Goal: Task Accomplishment & Management: Manage account settings

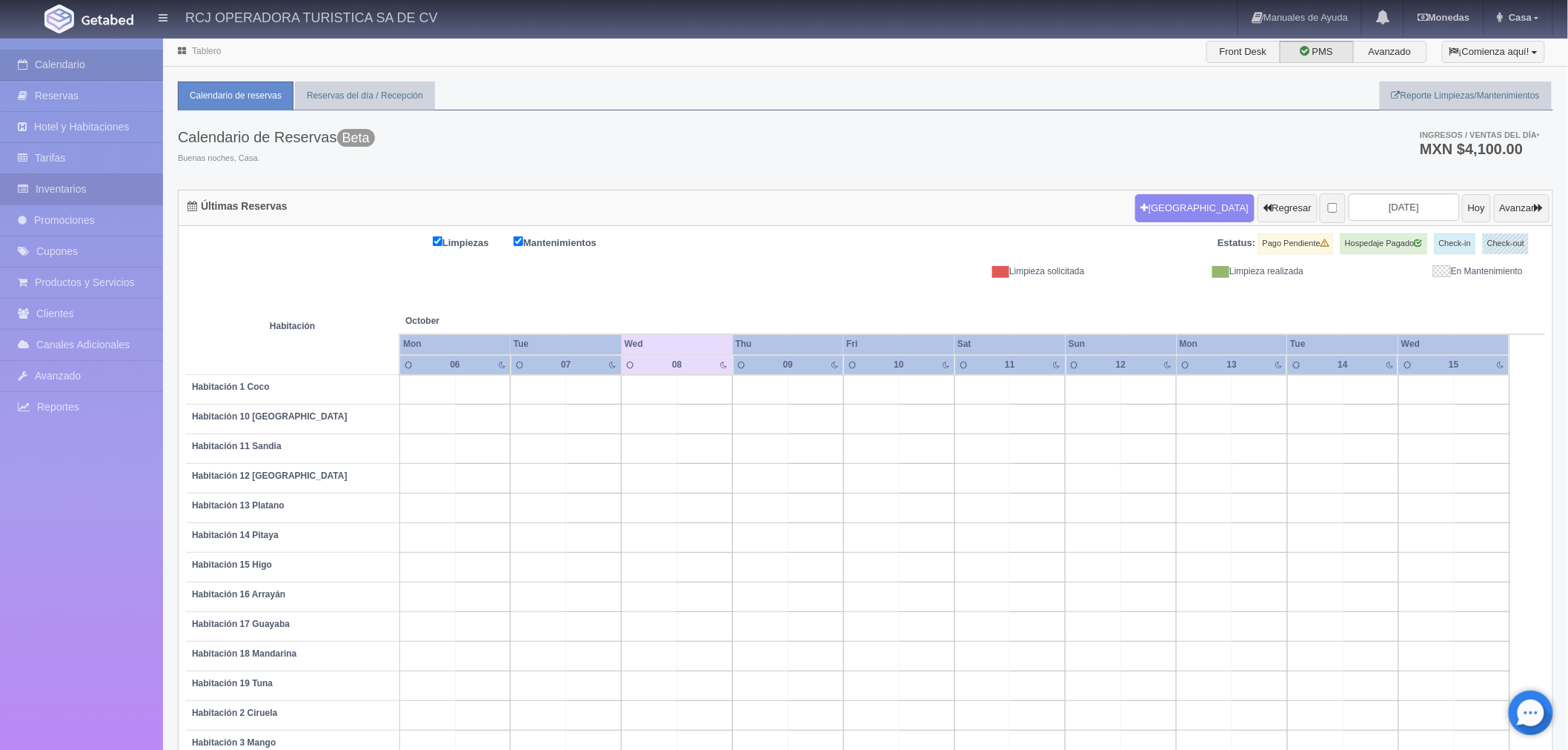
click at [92, 193] on link "Inventarios" at bounding box center [81, 190] width 163 height 30
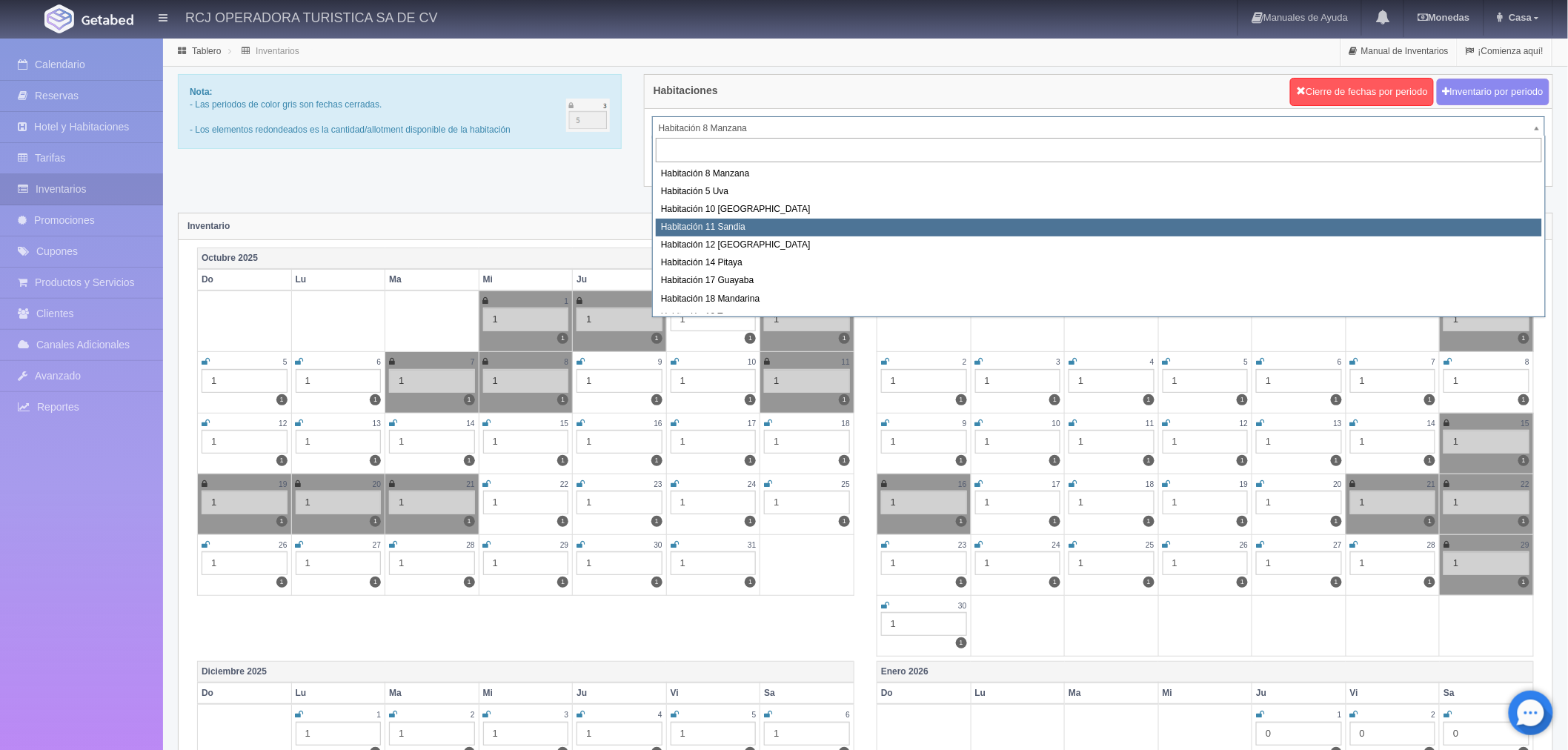
select select "1575"
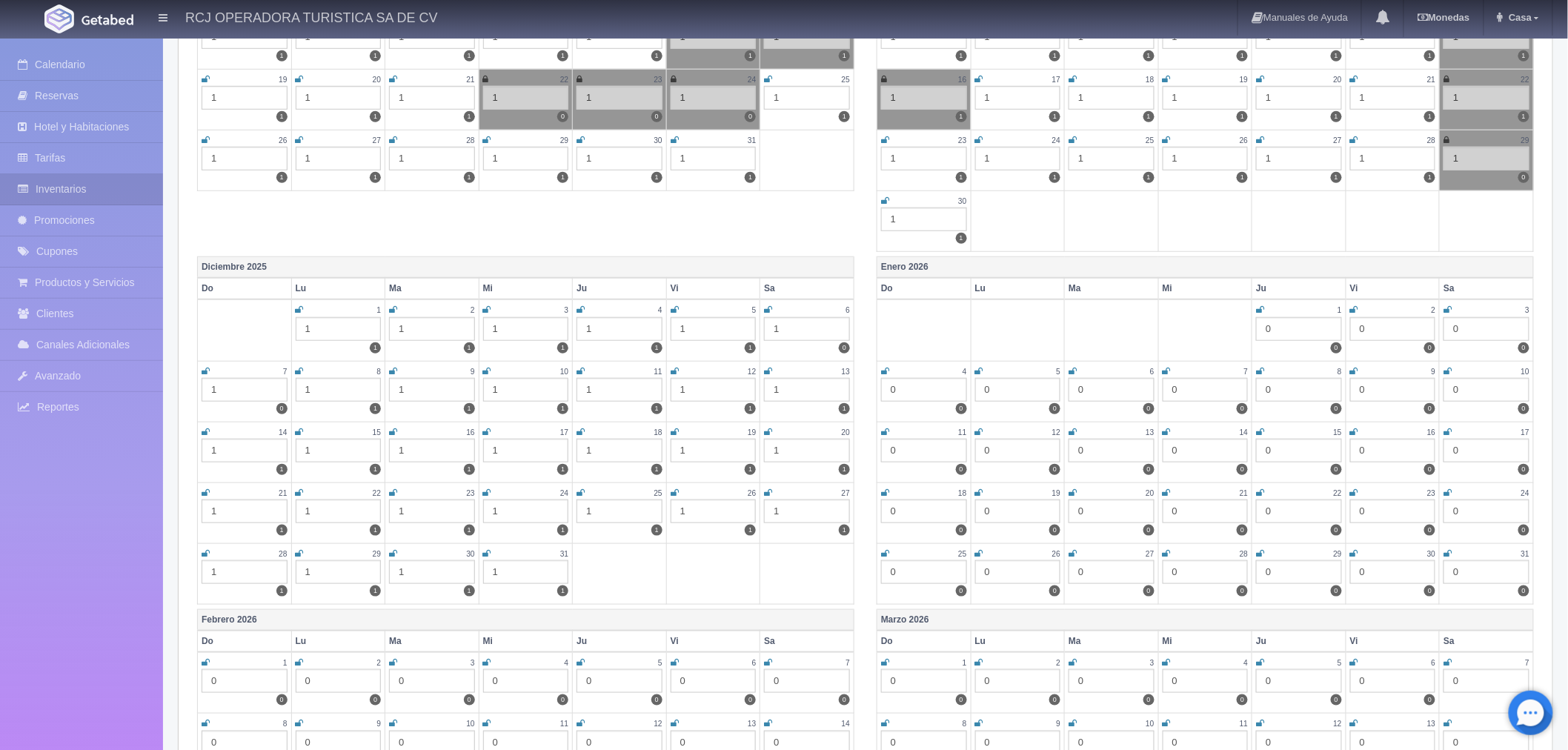
scroll to position [411, 0]
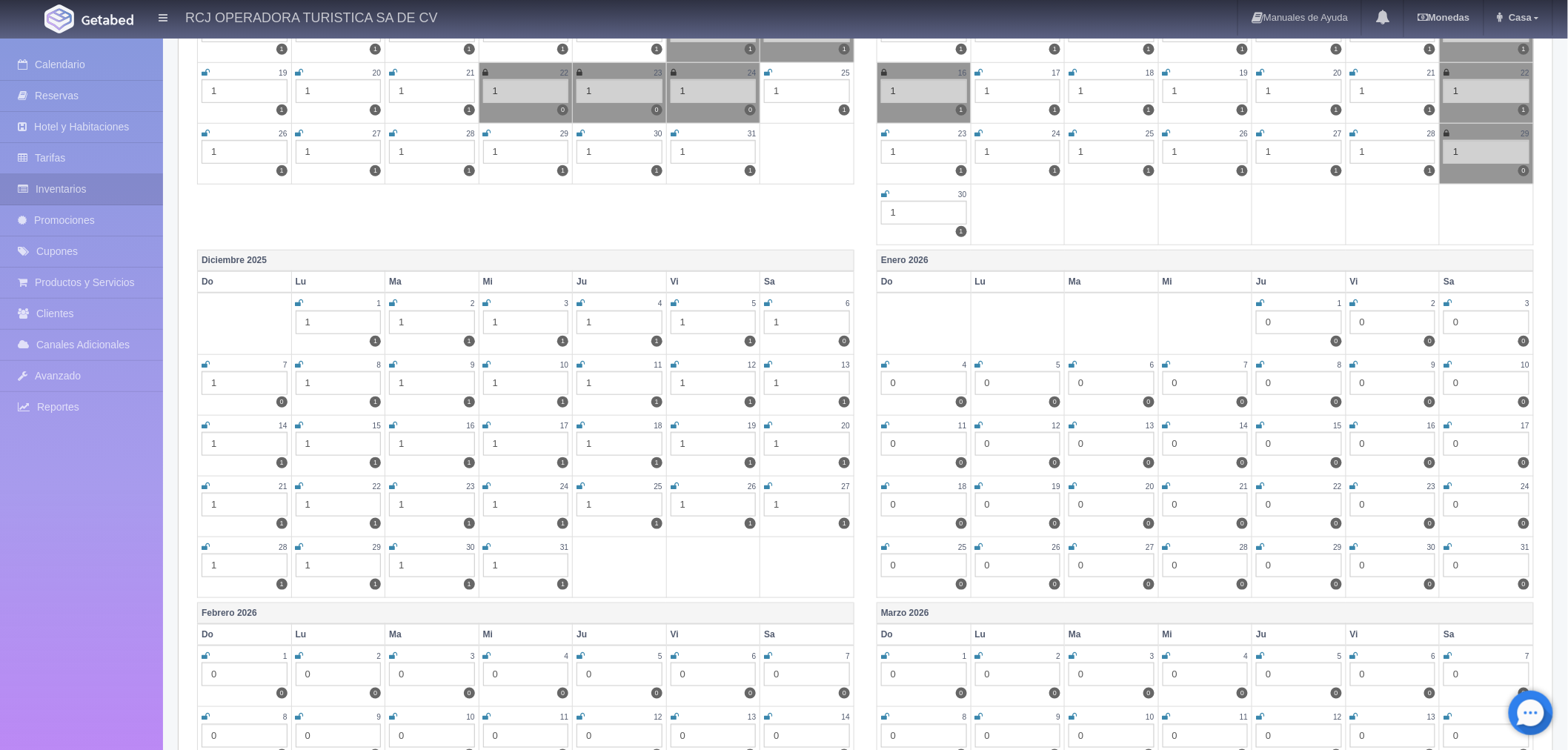
click at [674, 422] on icon at bounding box center [674, 425] width 9 height 9
click at [769, 423] on icon at bounding box center [767, 425] width 9 height 9
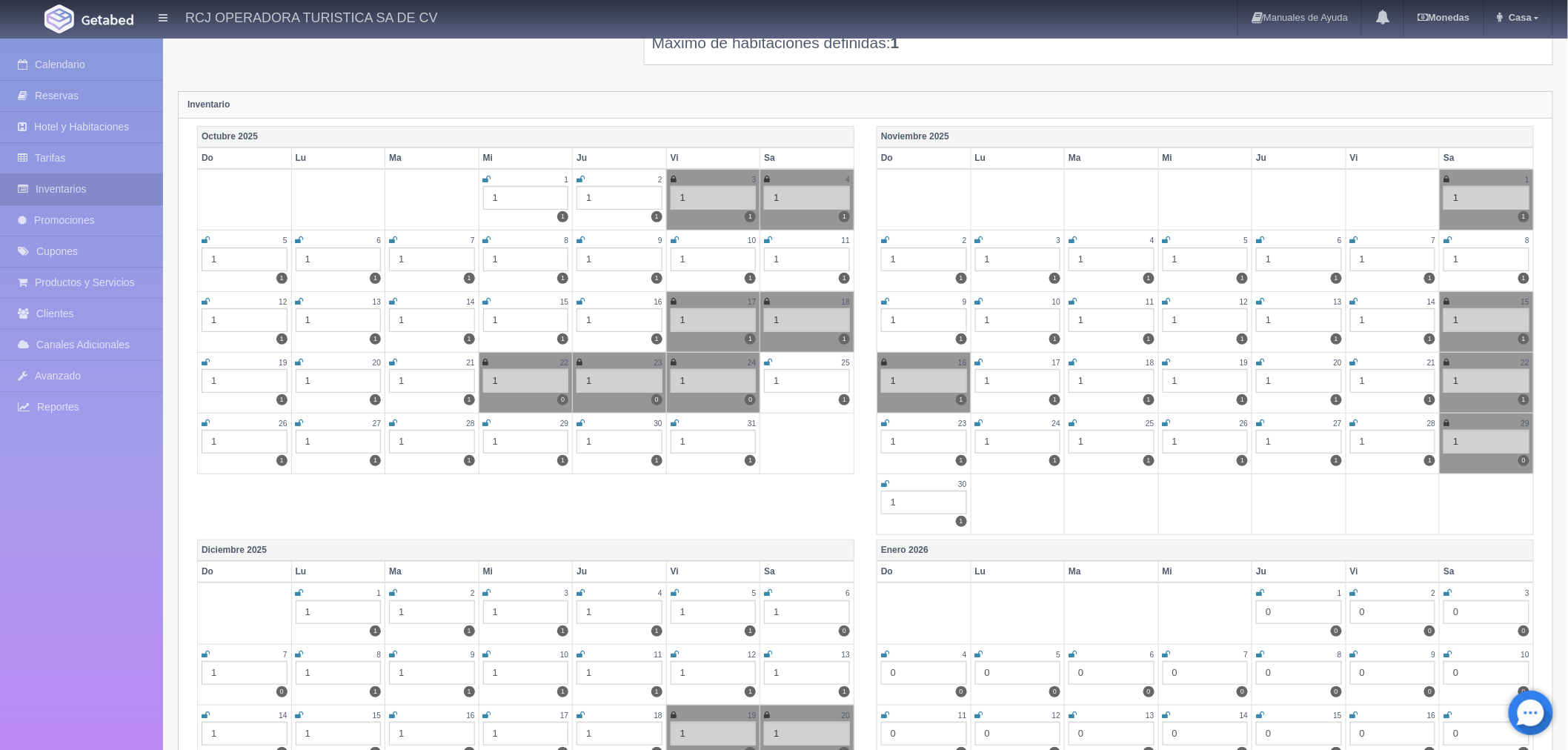
scroll to position [0, 0]
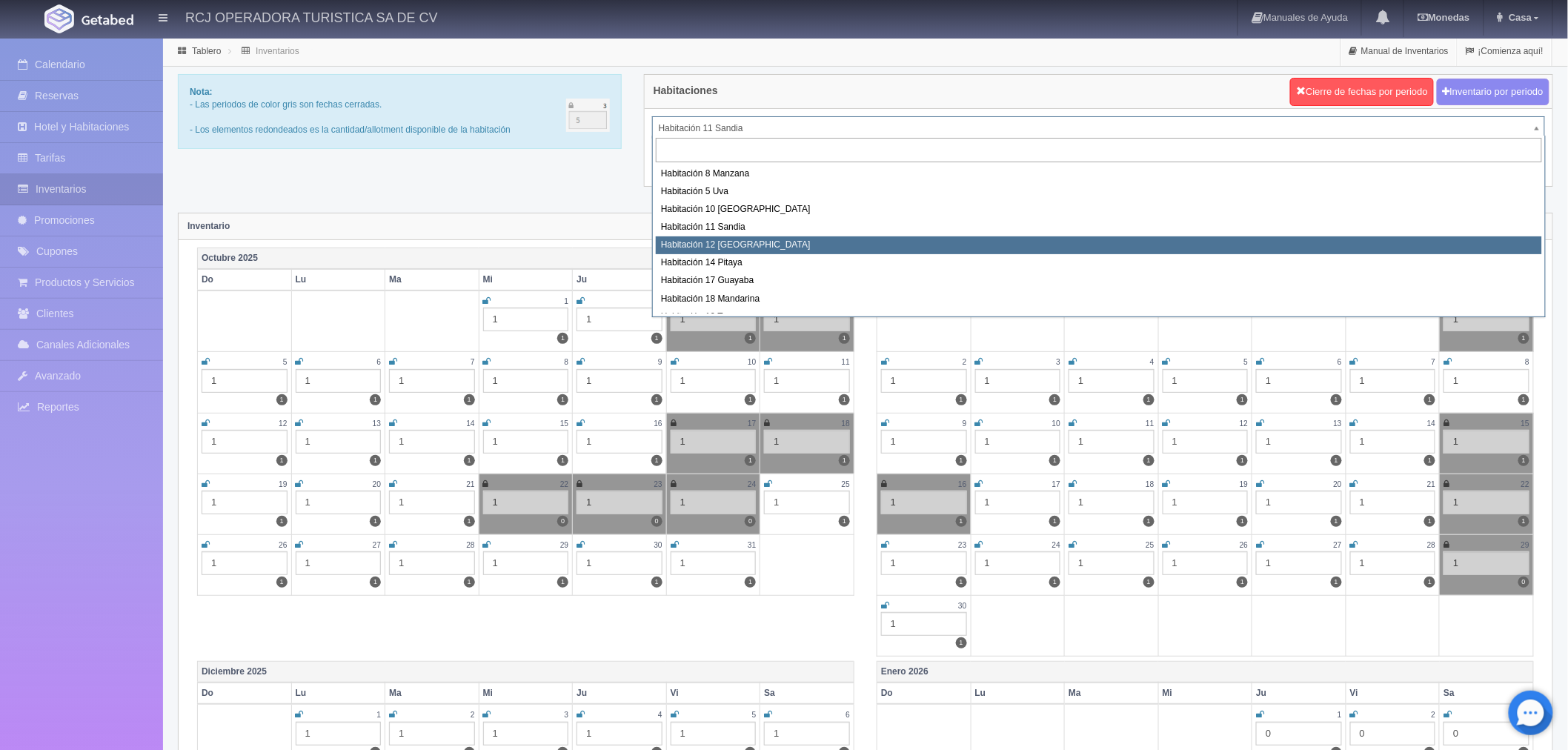
select select "1576"
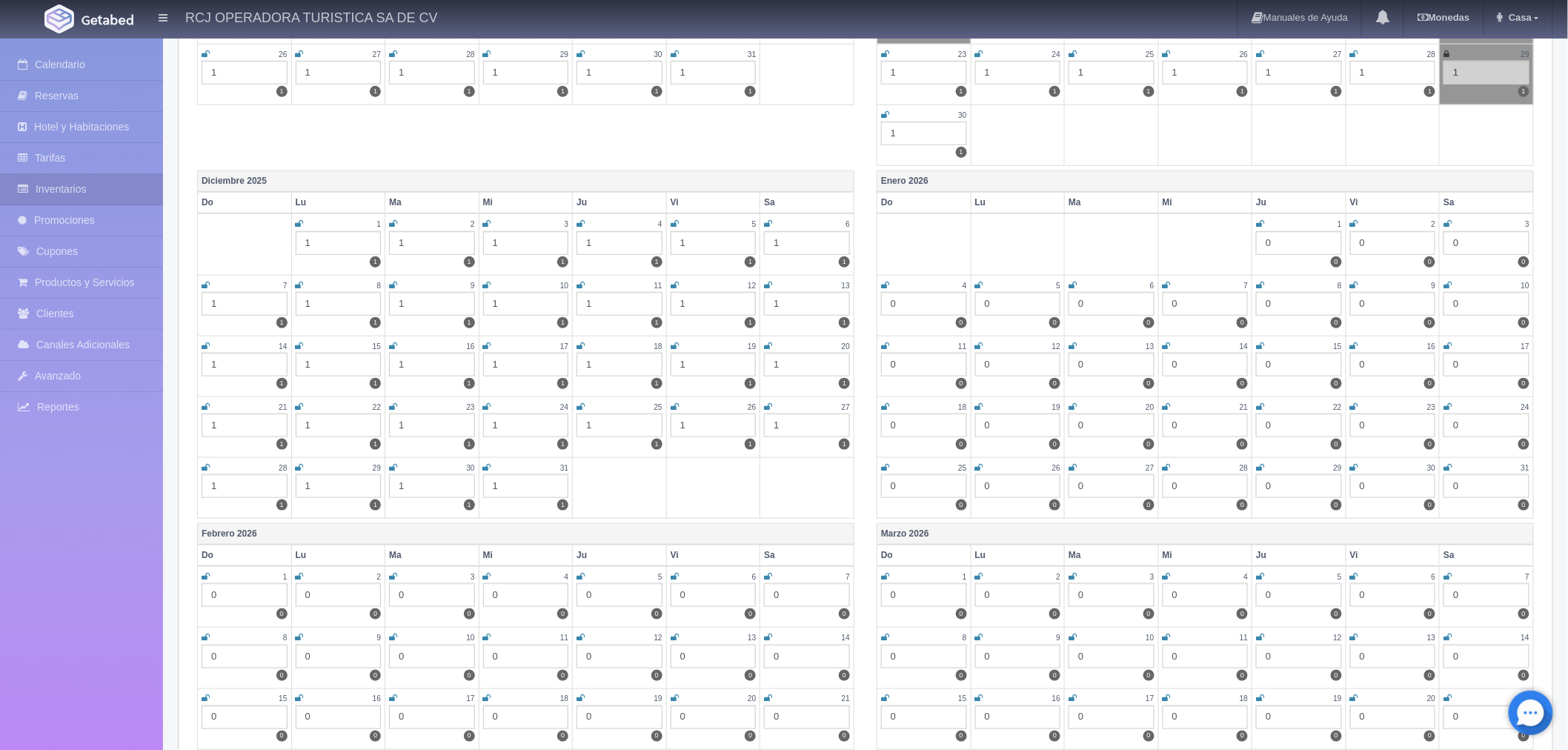
scroll to position [494, 0]
click at [671, 338] on icon at bounding box center [674, 342] width 9 height 9
click at [772, 338] on icon at bounding box center [767, 342] width 9 height 9
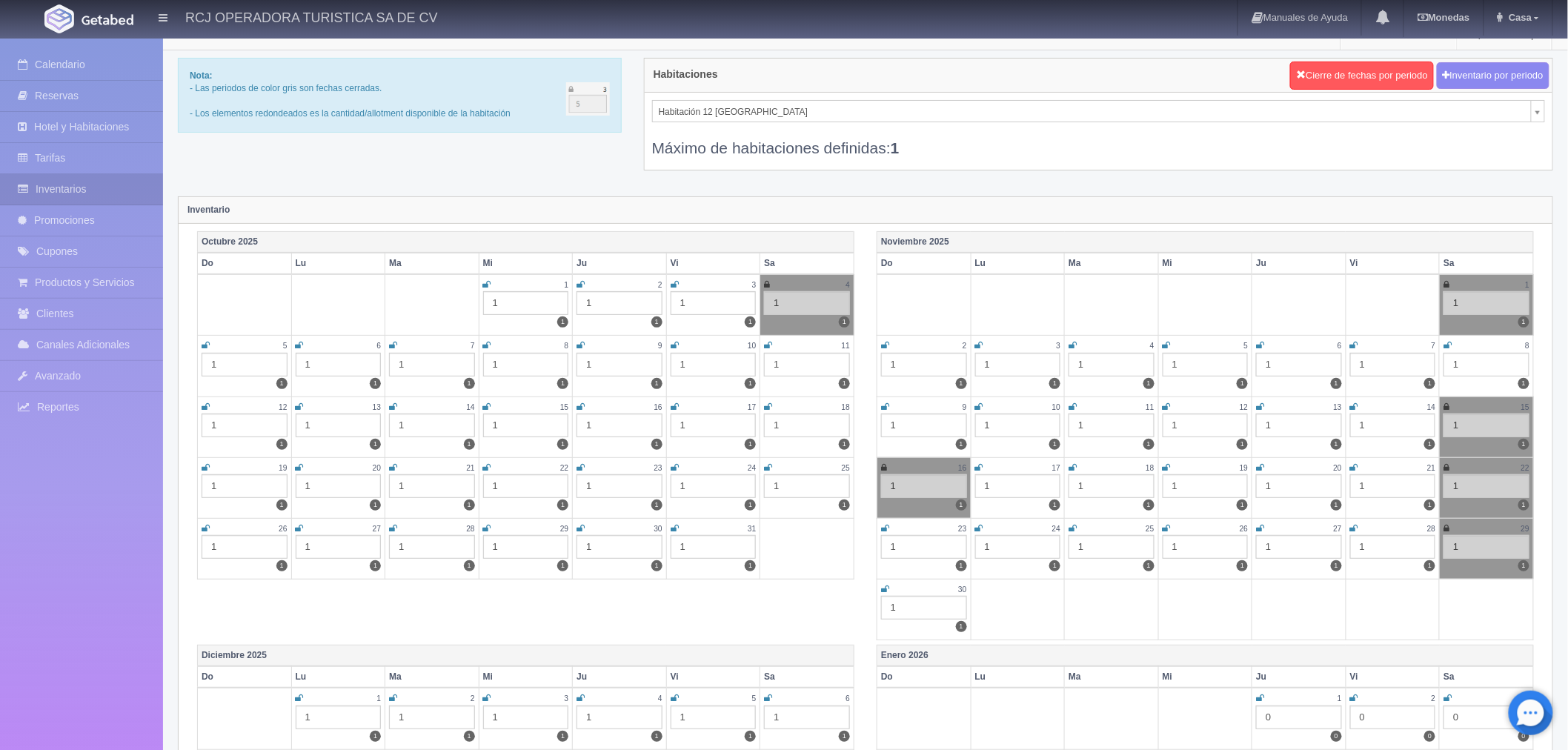
scroll to position [0, 0]
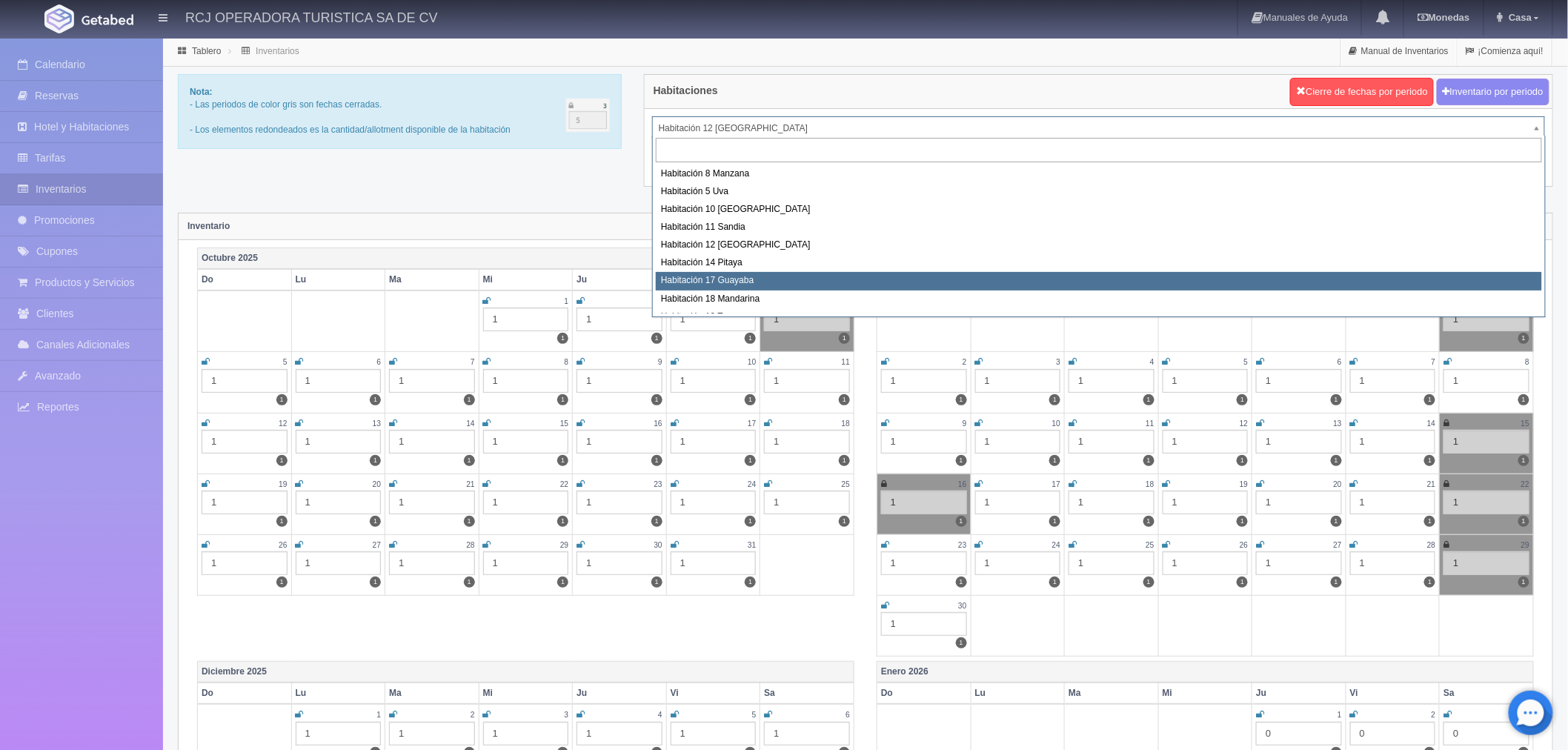
scroll to position [165, 0]
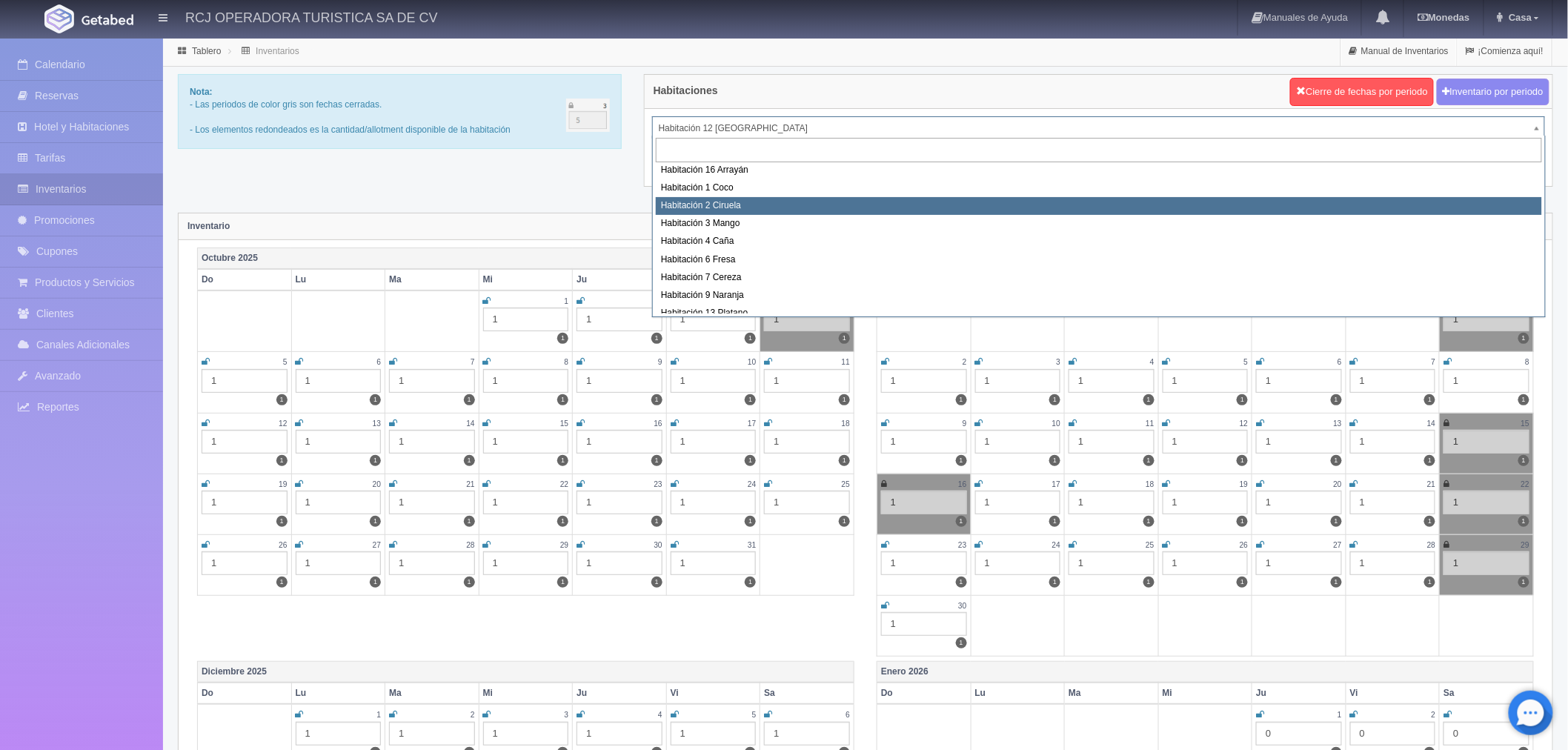
select select "1607"
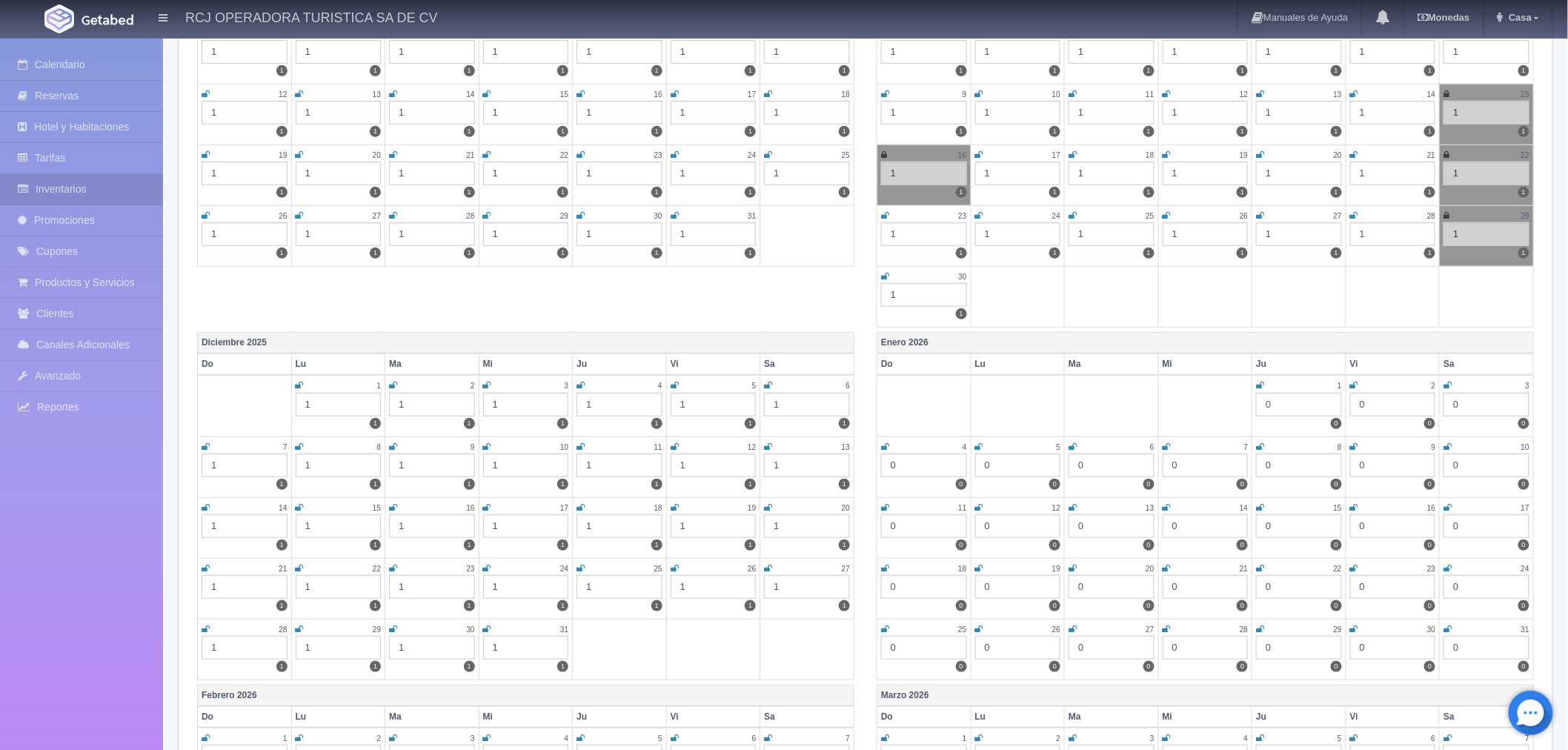
scroll to position [329, 0]
click at [669, 502] on td "19 1 1" at bounding box center [713, 528] width 94 height 61
click at [673, 504] on icon at bounding box center [674, 507] width 9 height 9
click at [769, 504] on icon at bounding box center [767, 507] width 9 height 9
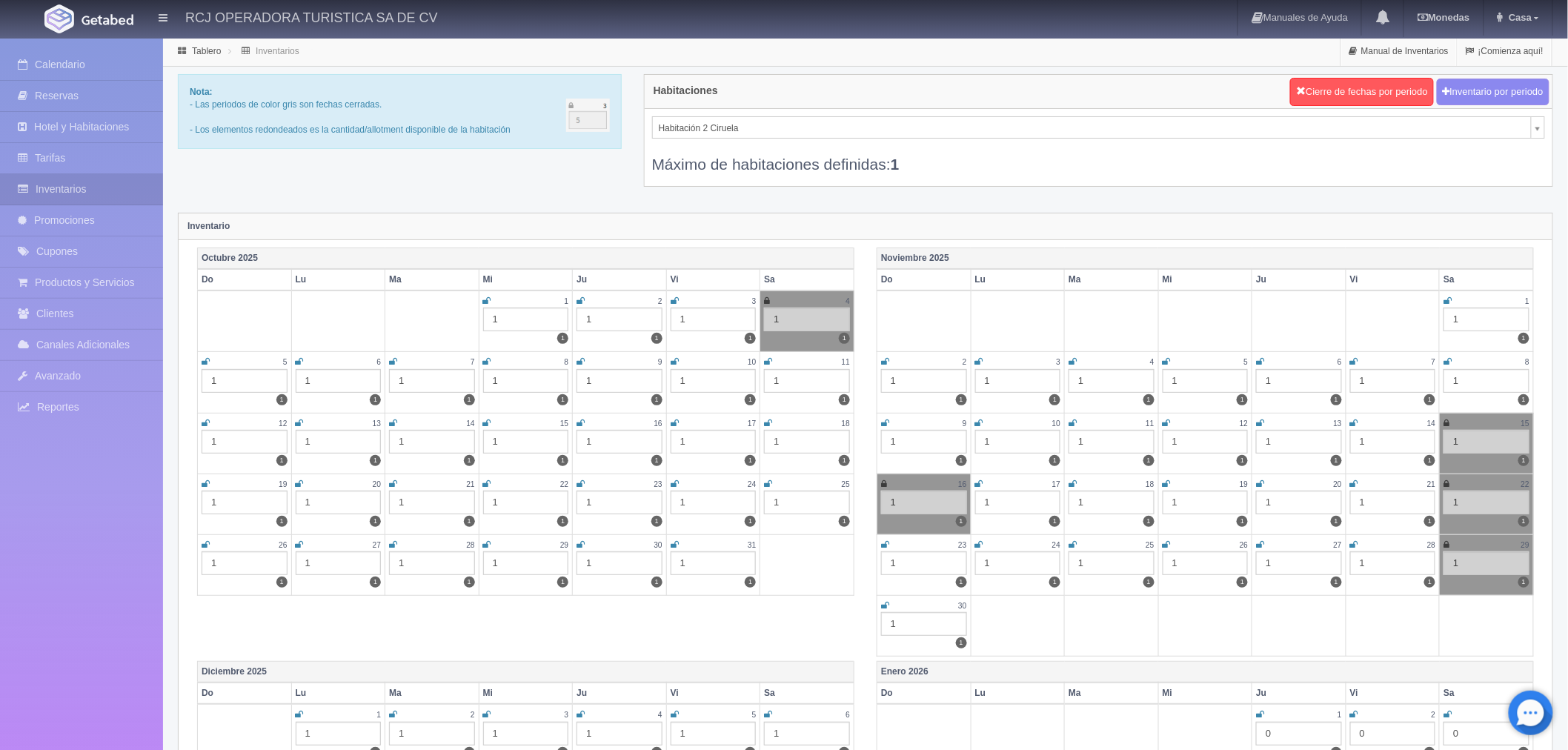
scroll to position [60, 0]
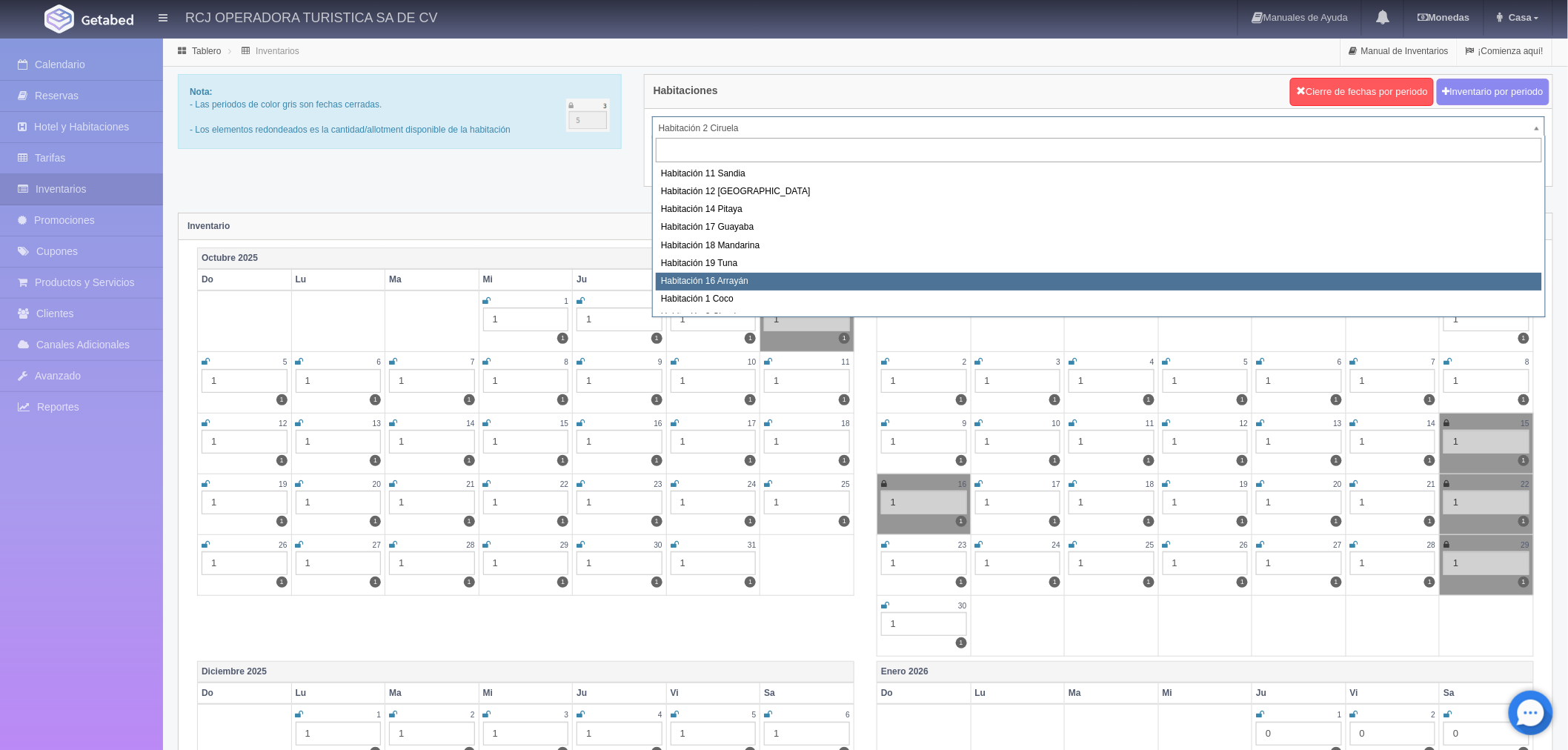
scroll to position [191, 0]
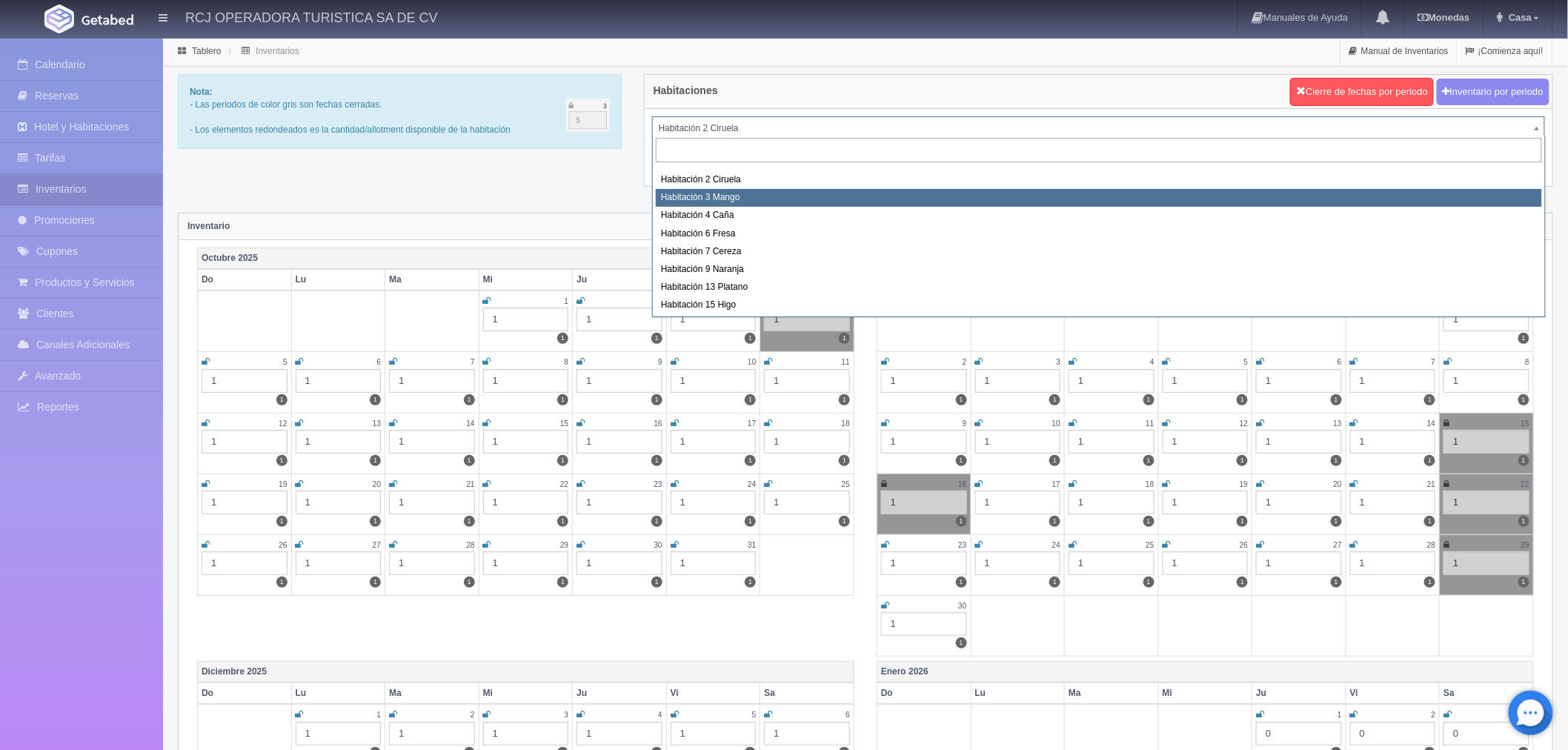
select select "1608"
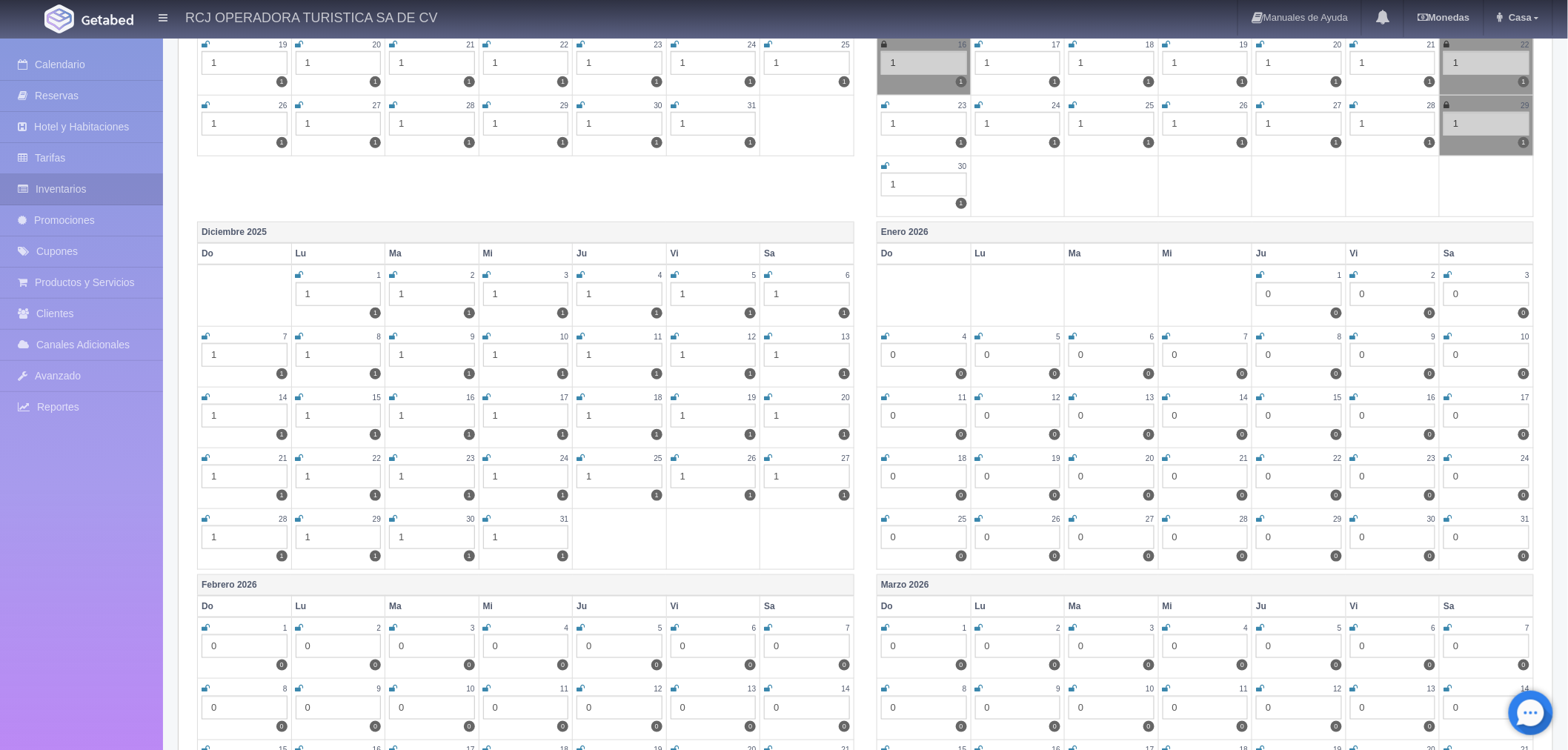
scroll to position [411, 0]
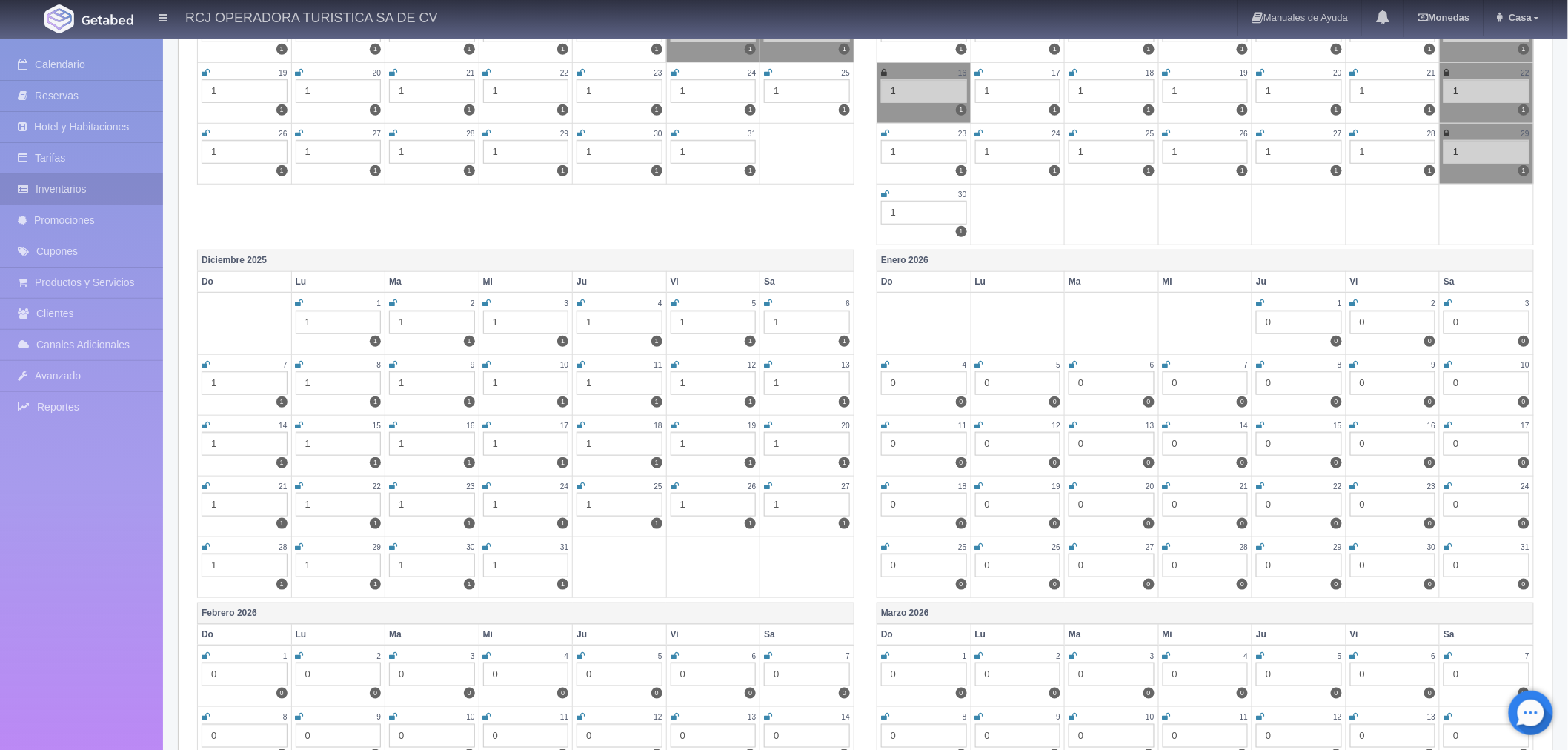
click at [670, 422] on icon at bounding box center [674, 425] width 9 height 9
click at [767, 421] on icon at bounding box center [767, 425] width 9 height 9
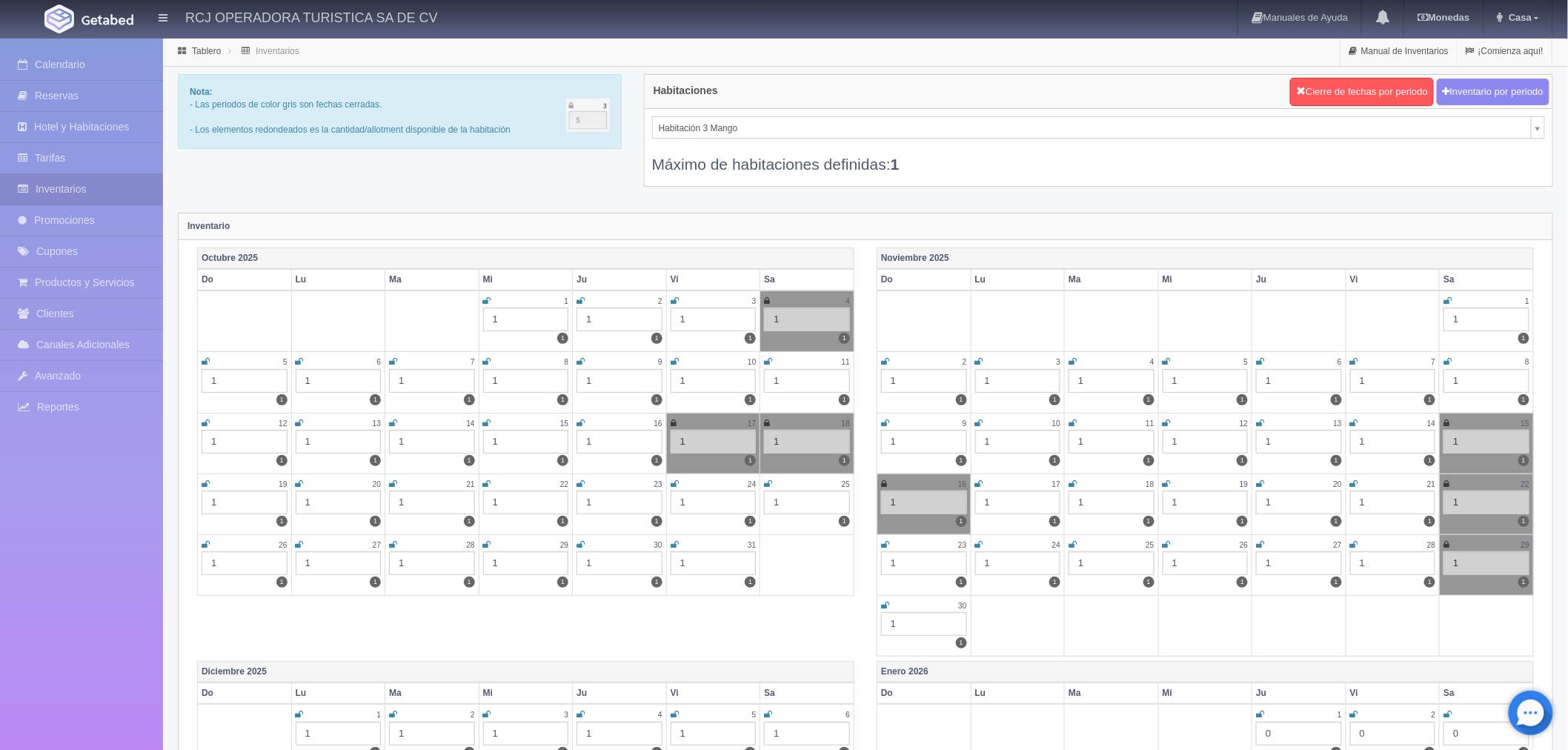
scroll to position [78, 0]
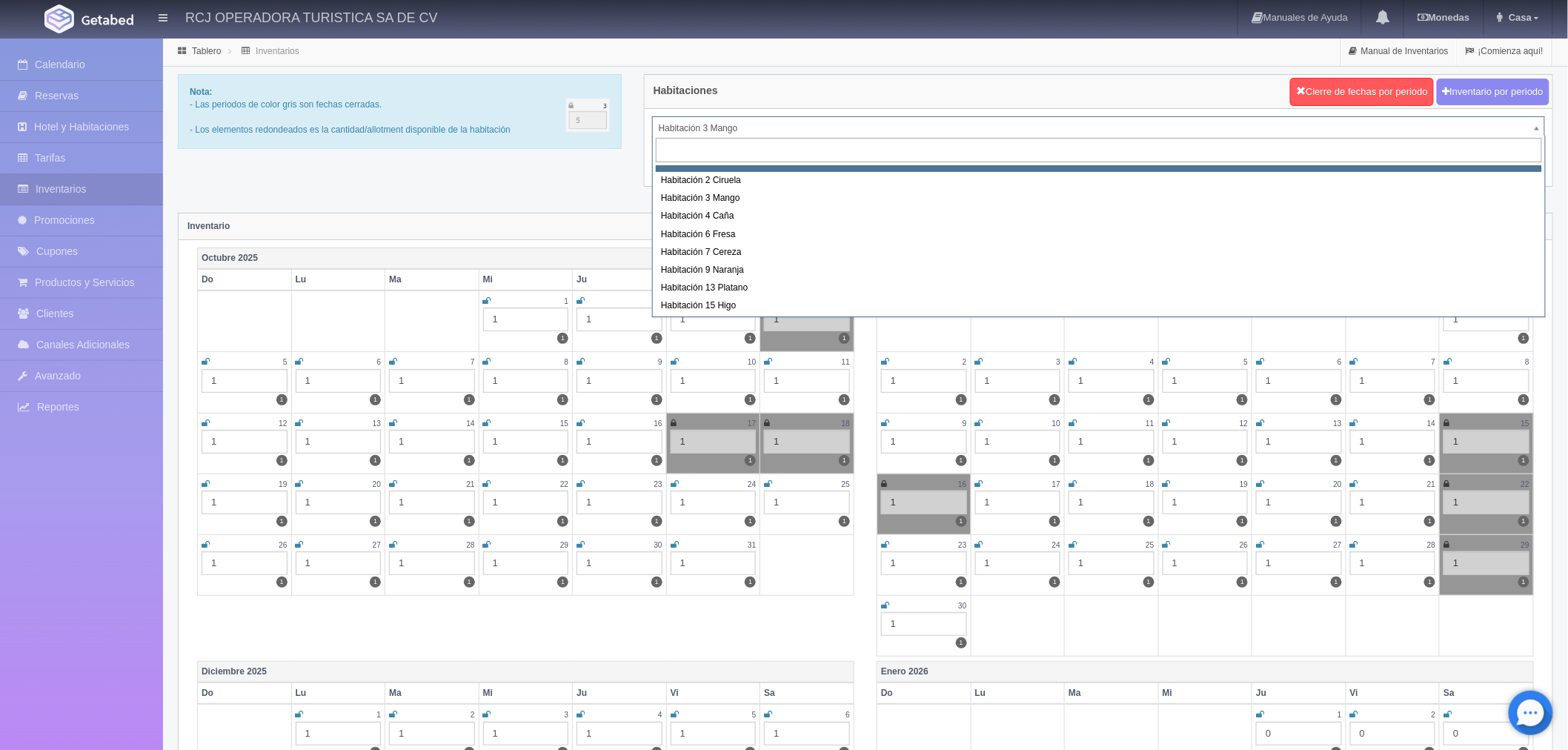
scroll to position [191, 0]
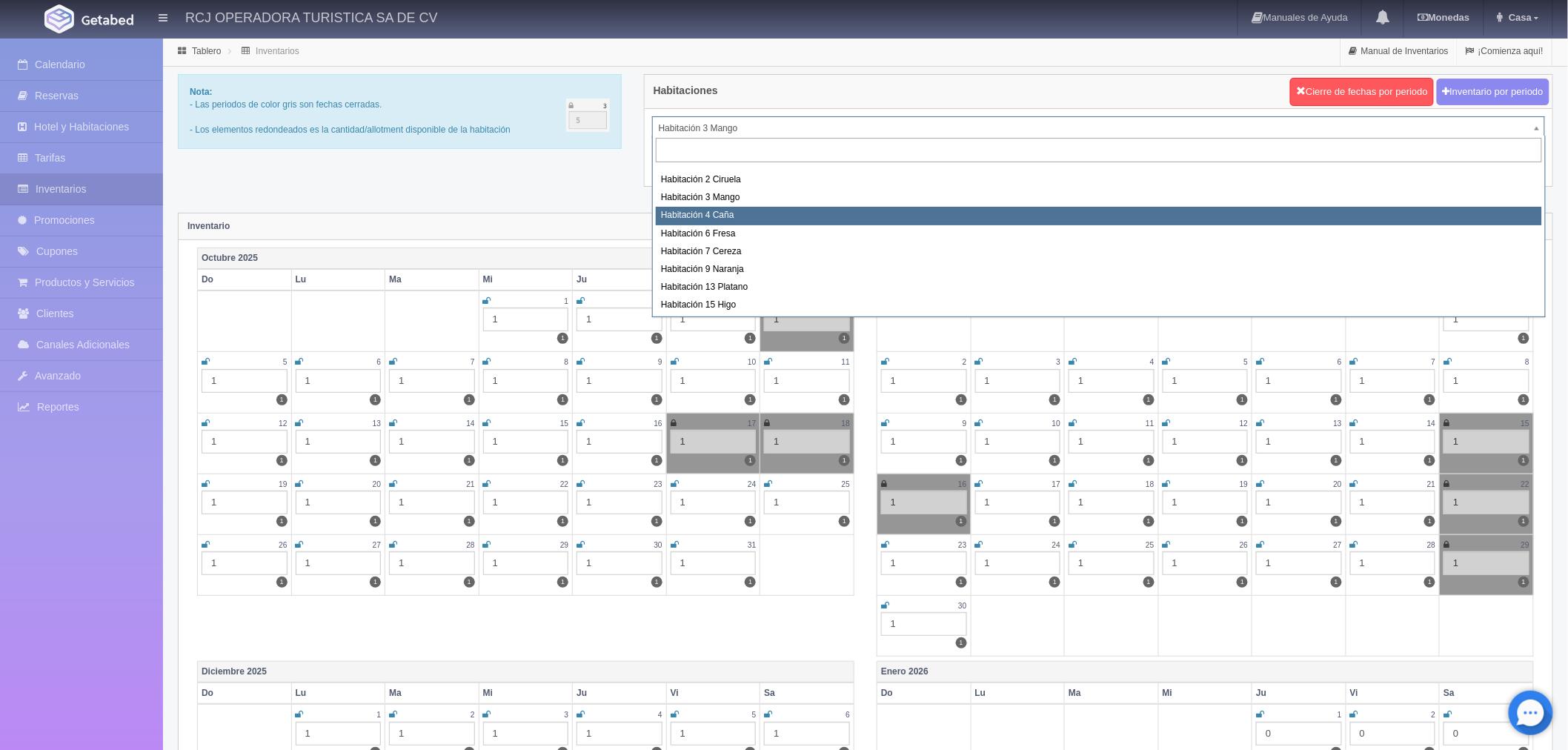
select select "1609"
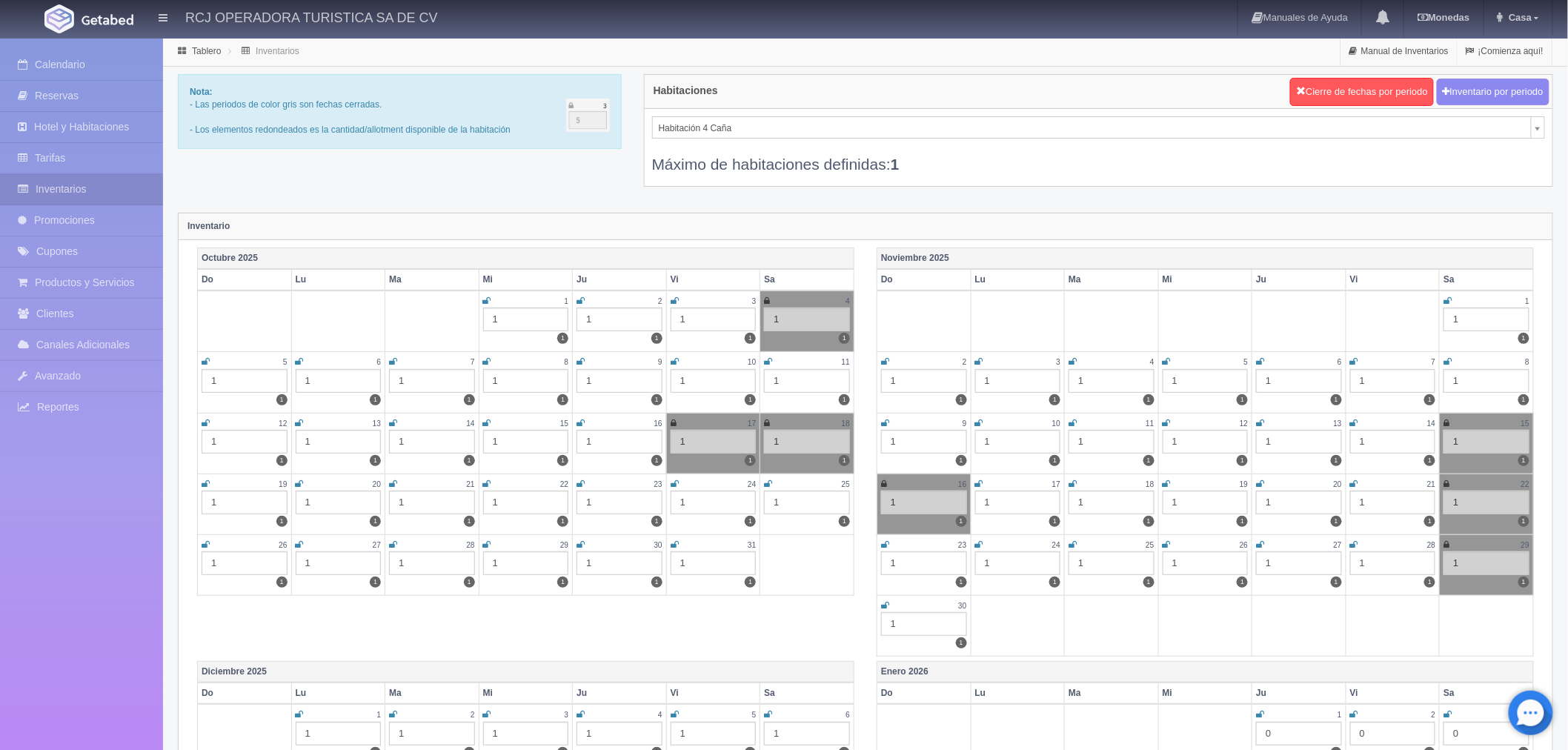
scroll to position [96, 0]
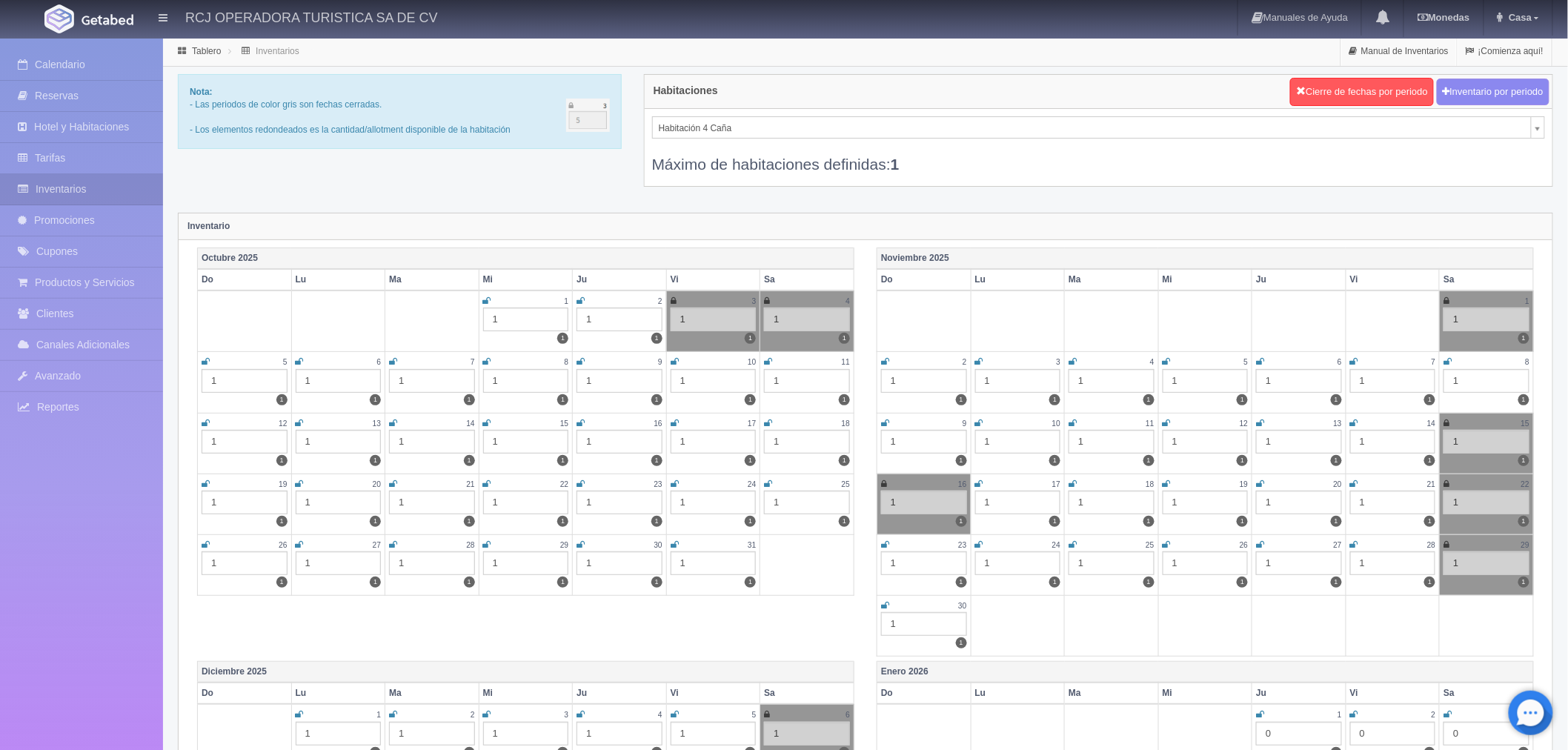
scroll to position [96, 0]
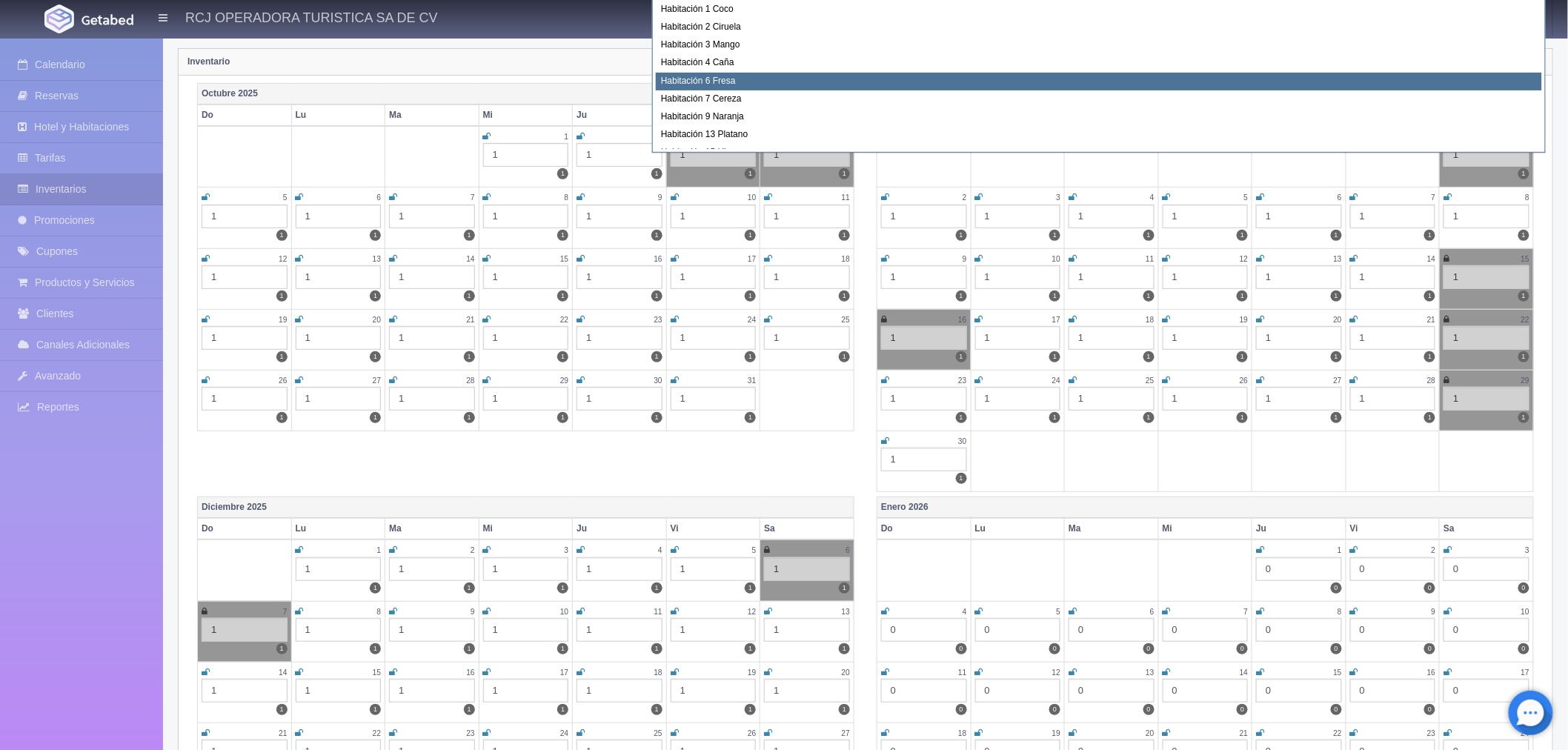
scroll to position [0, 0]
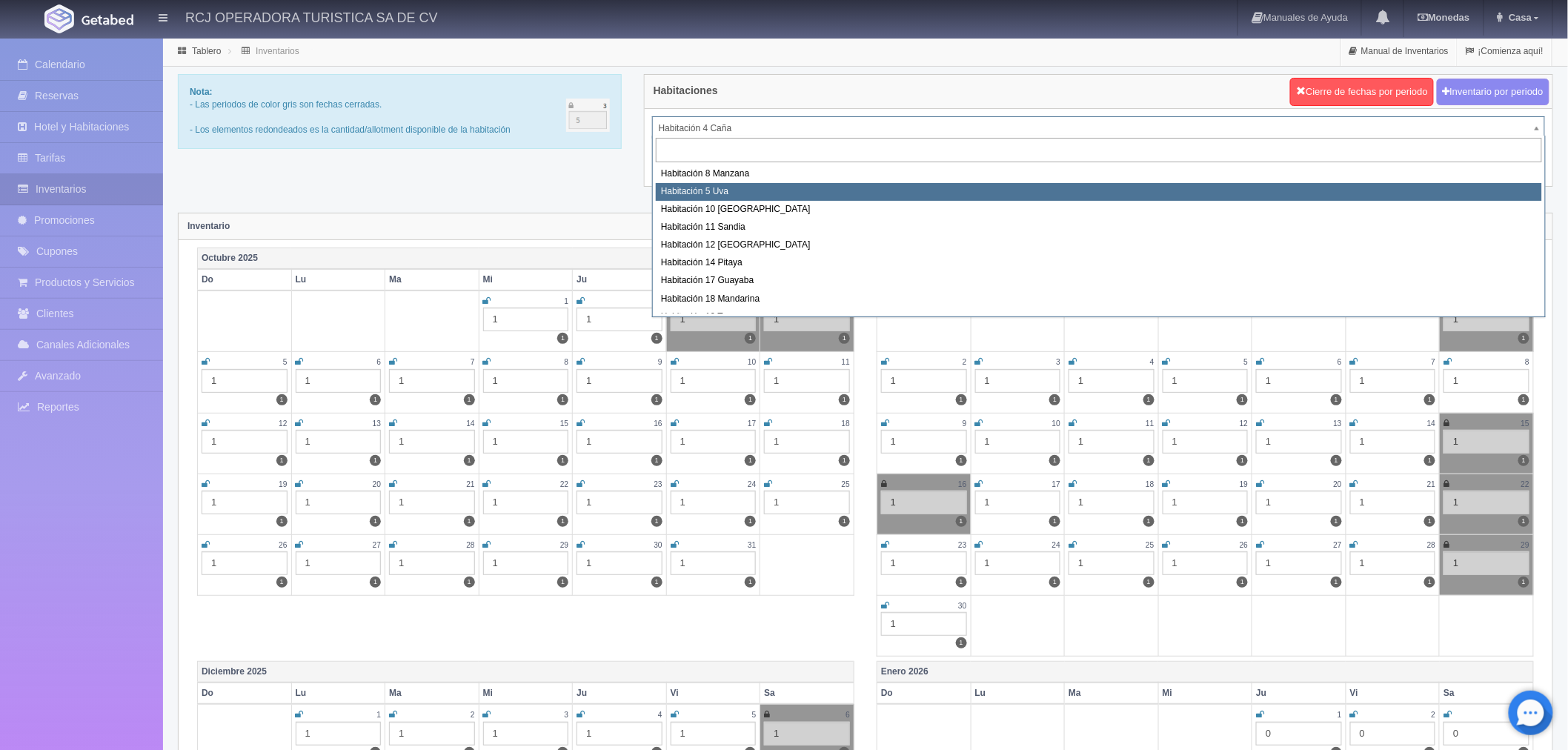
select select "1573"
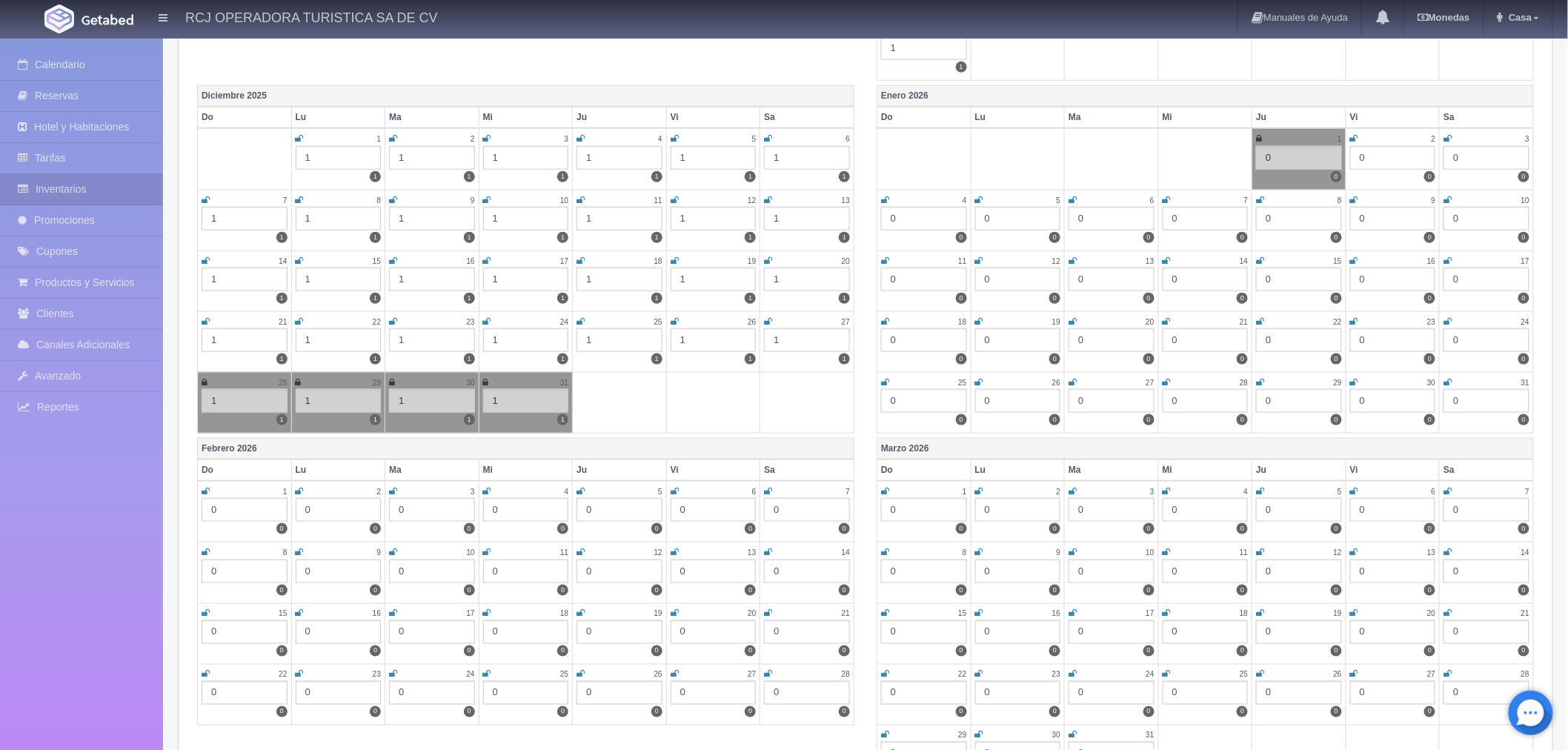
scroll to position [494, 0]
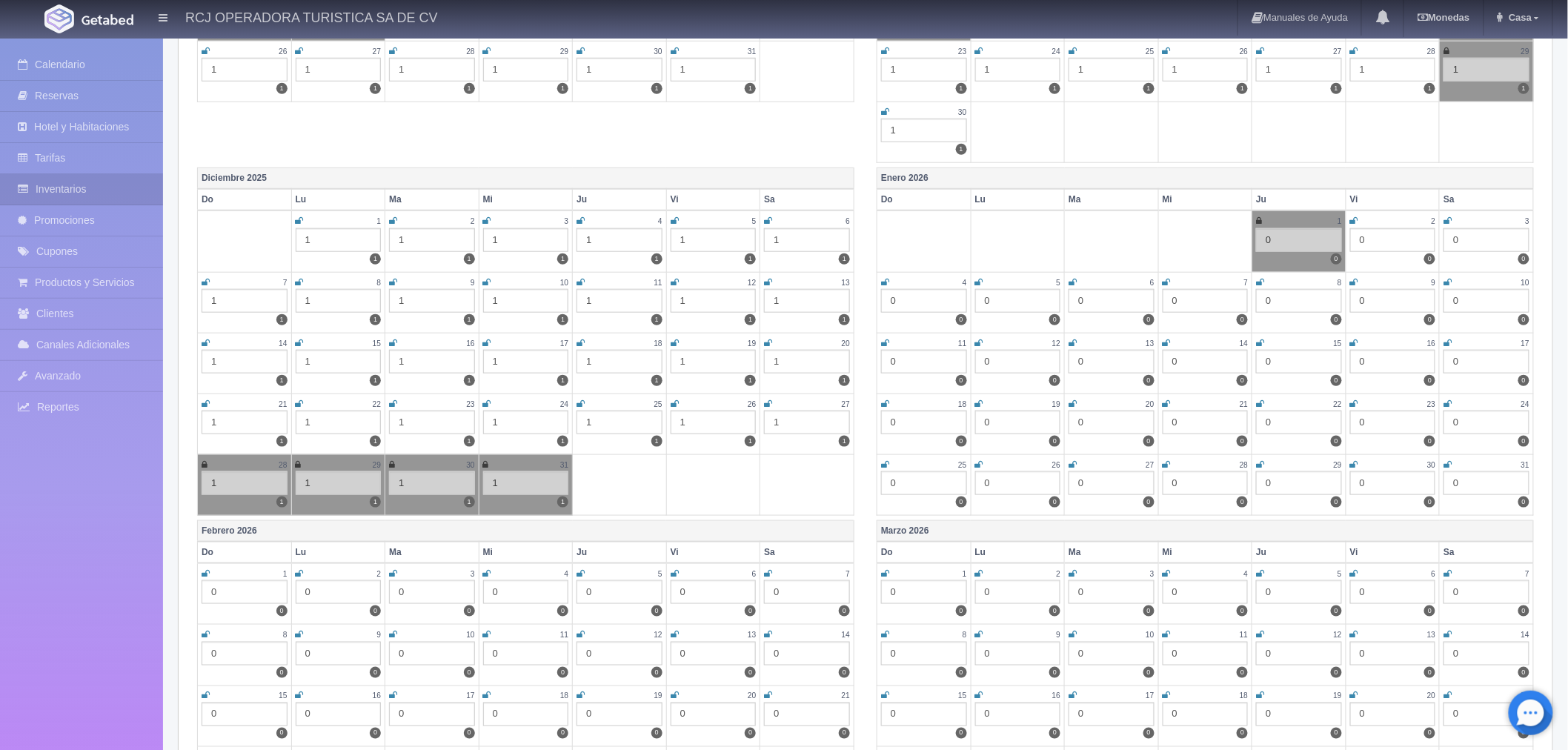
click at [674, 338] on icon at bounding box center [674, 342] width 9 height 9
click at [767, 338] on icon at bounding box center [767, 342] width 9 height 9
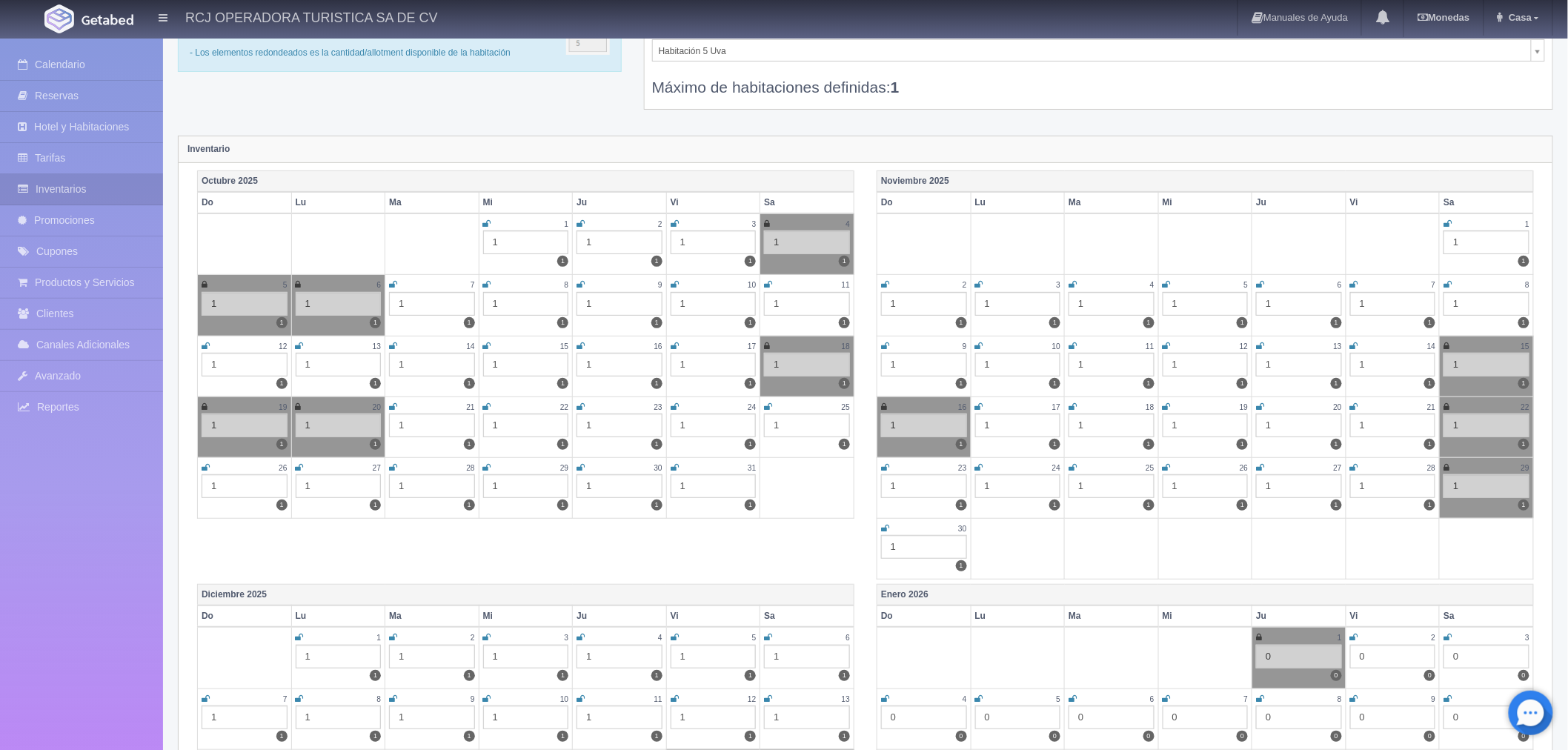
scroll to position [0, 0]
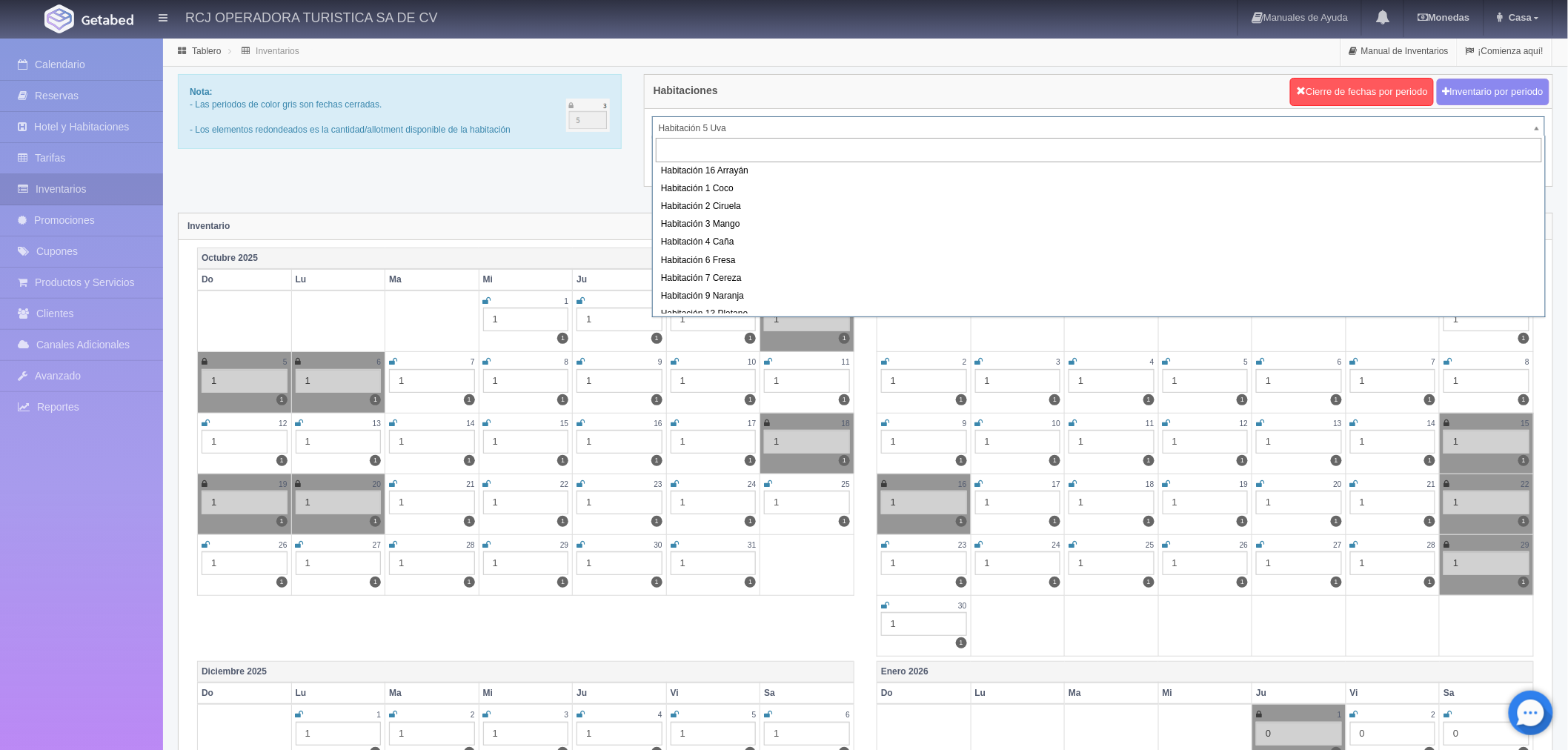
scroll to position [165, 0]
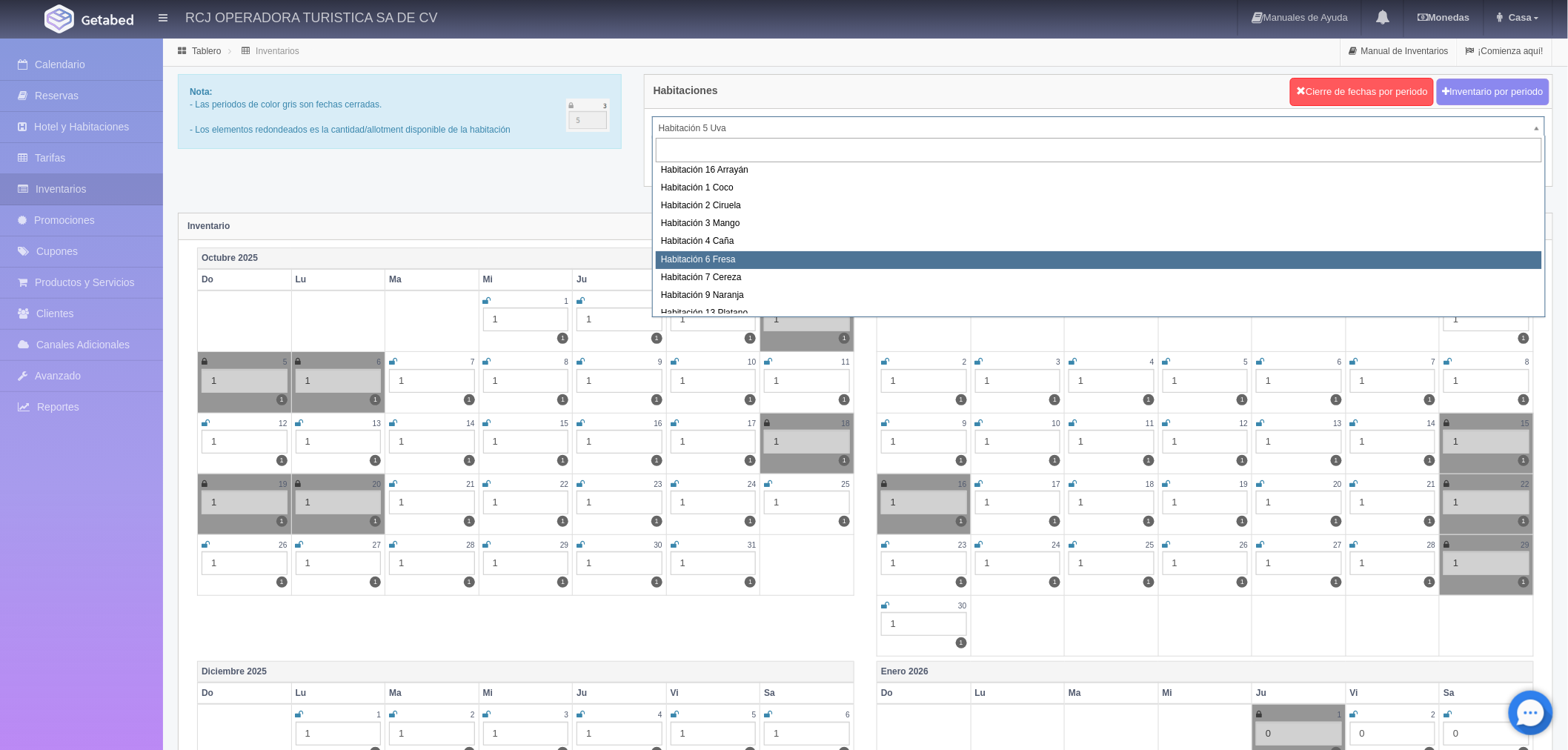
select select "1610"
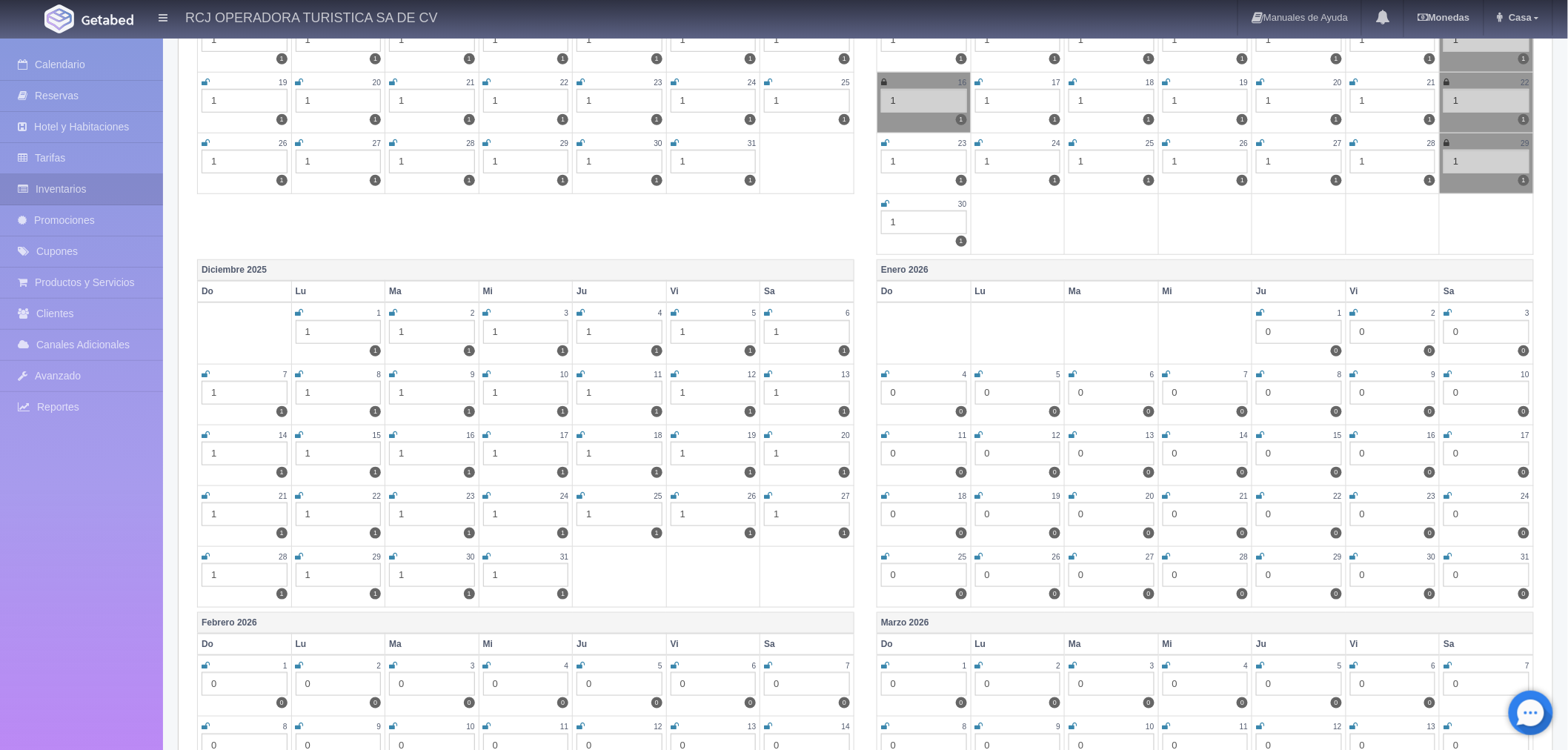
scroll to position [494, 0]
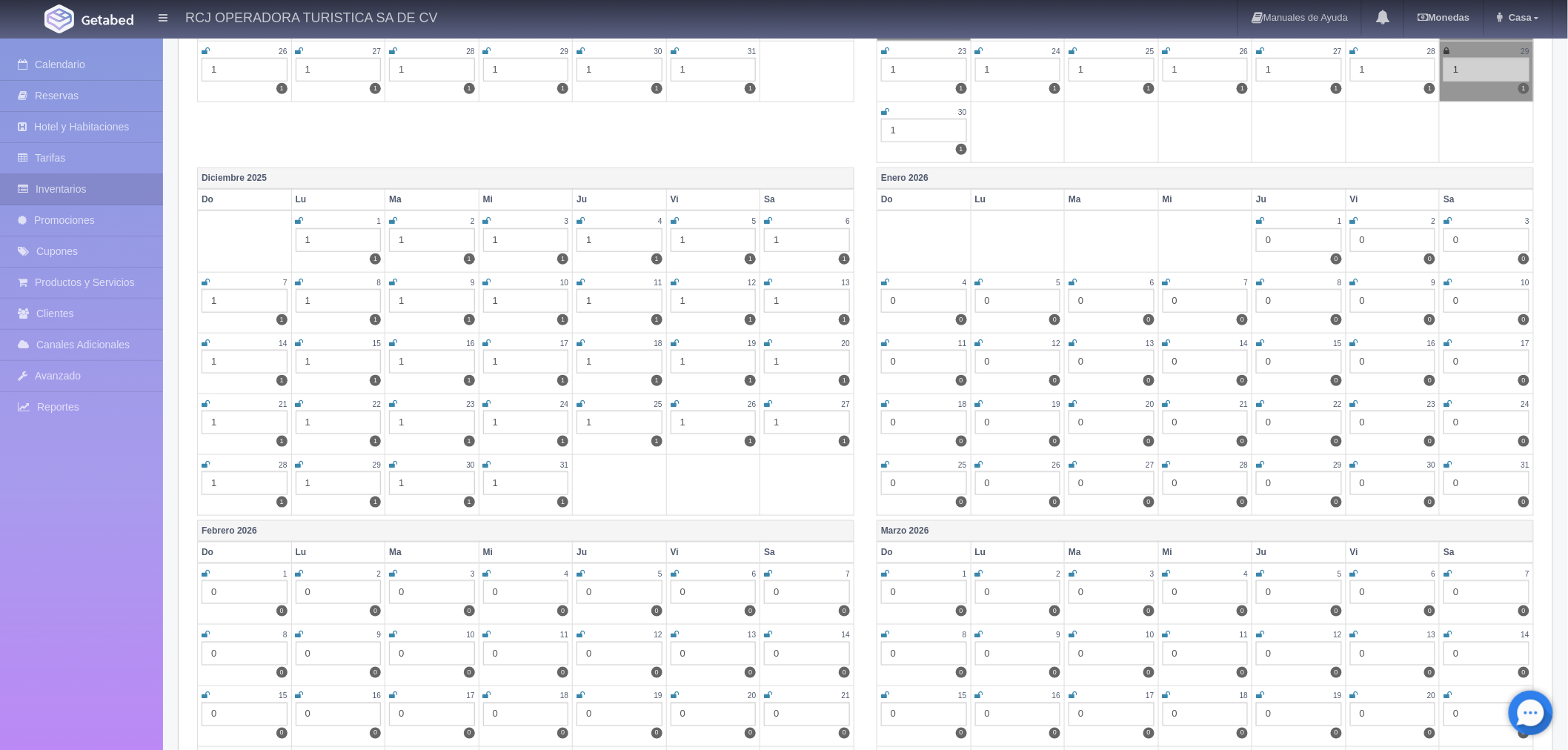
click at [676, 338] on icon at bounding box center [674, 342] width 9 height 9
click at [767, 338] on icon at bounding box center [767, 342] width 9 height 9
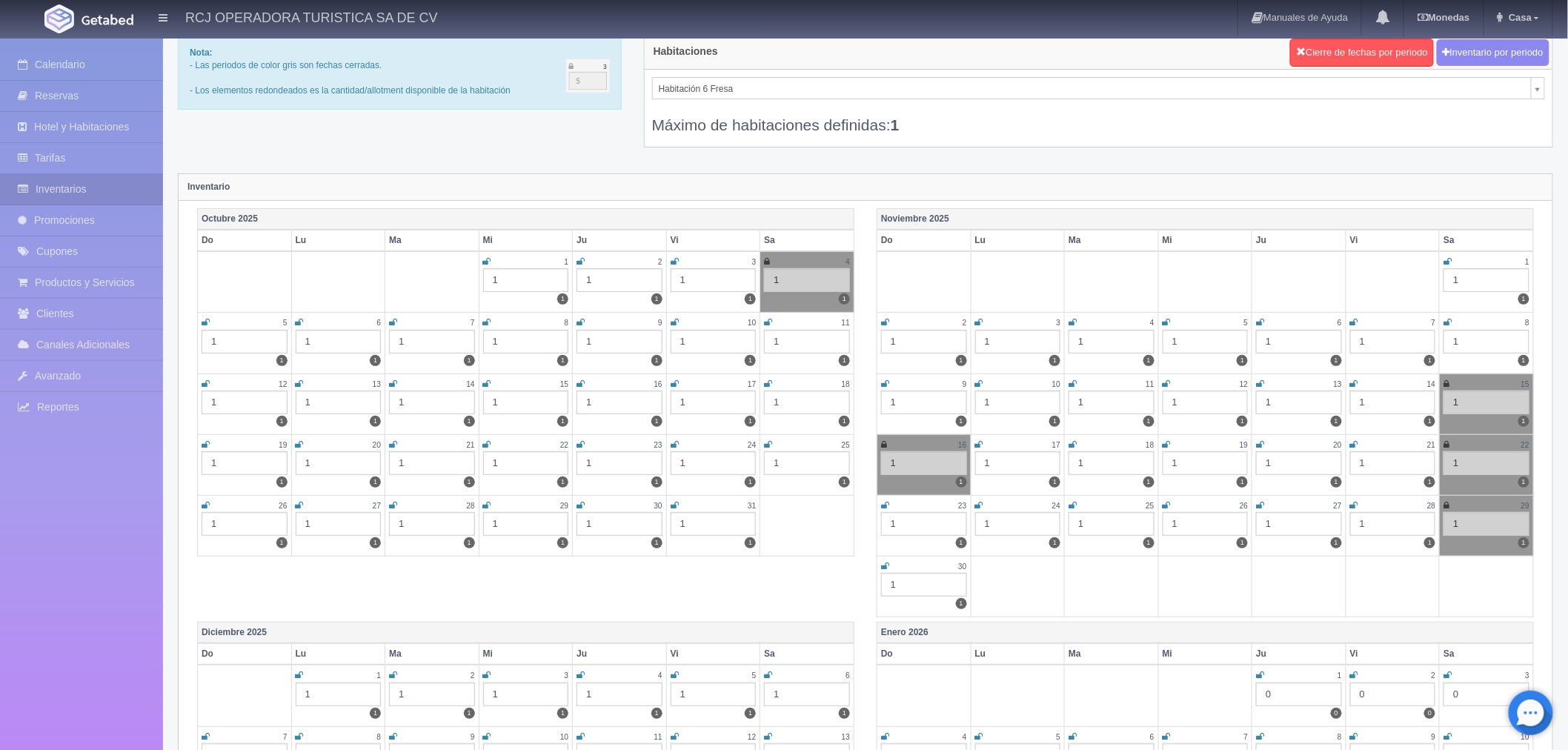
scroll to position [0, 0]
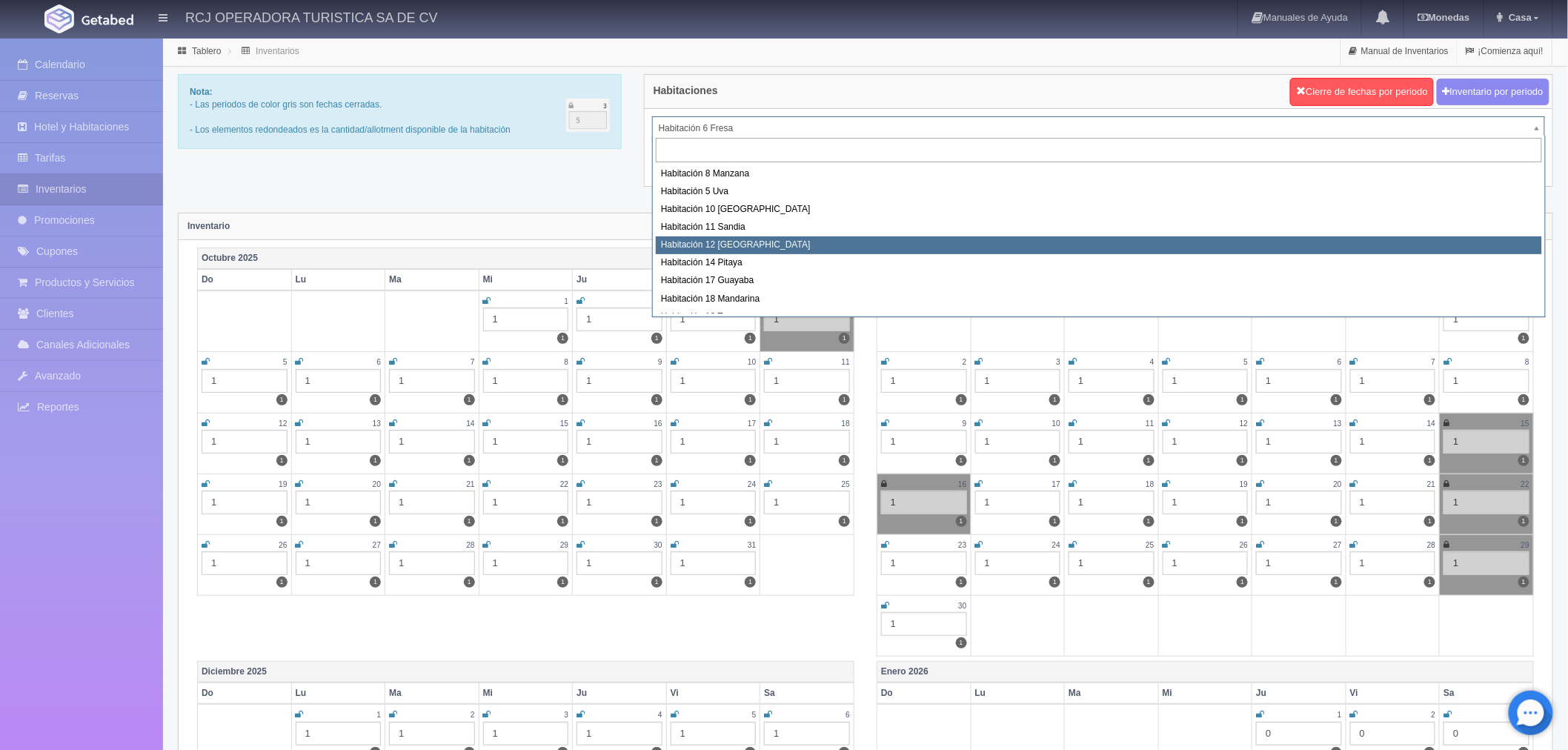
select select "1576"
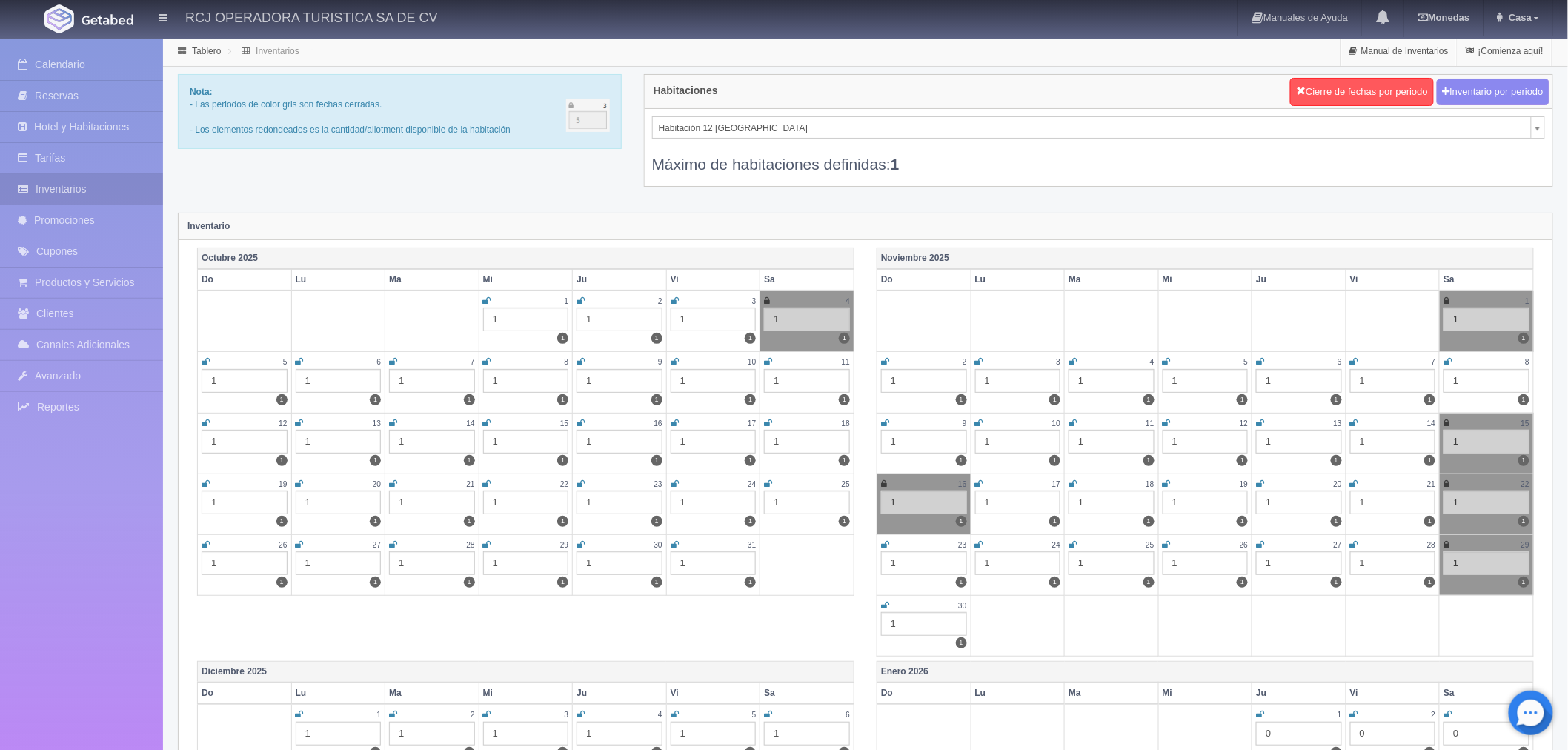
click at [1356, 479] on icon at bounding box center [1354, 483] width 9 height 9
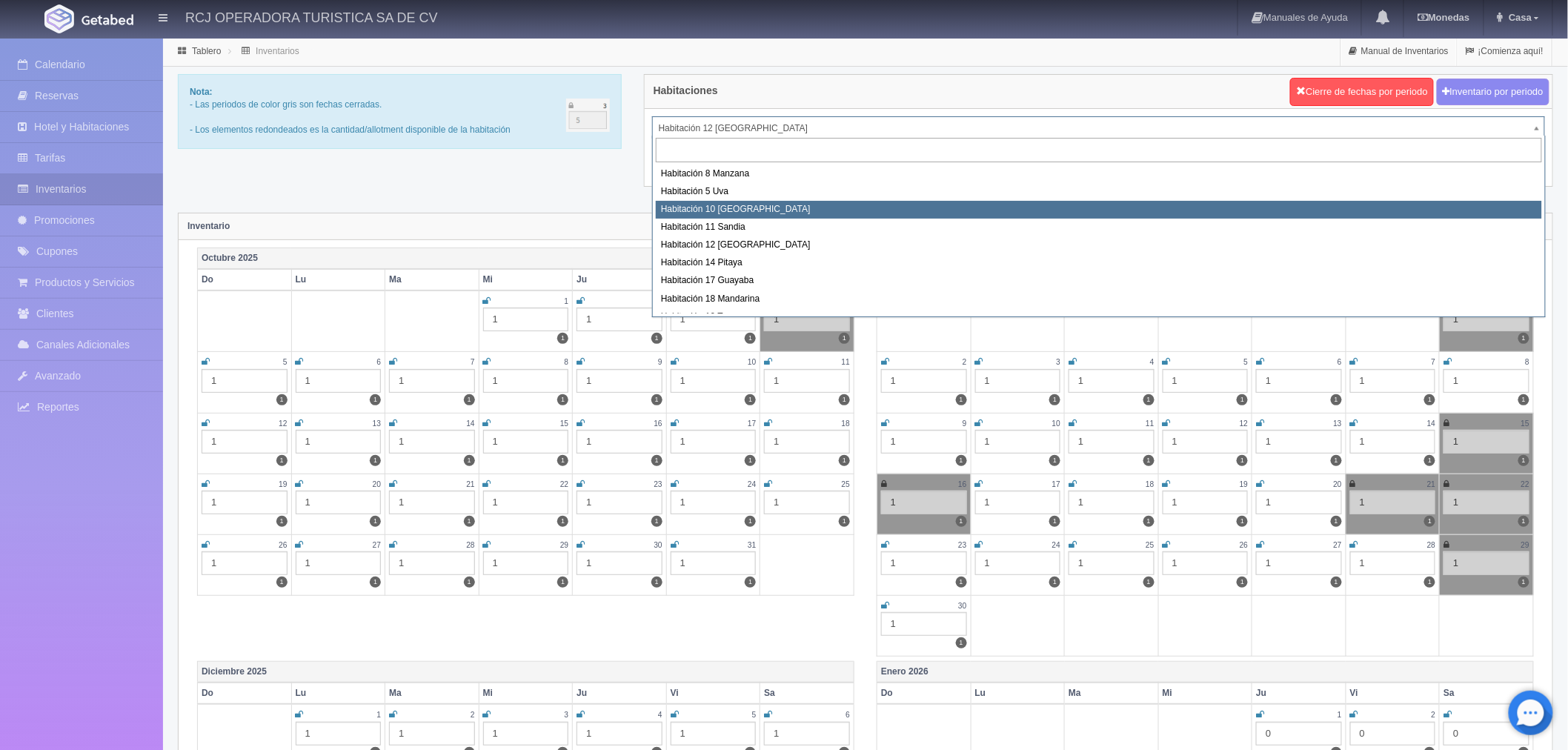
select select "1574"
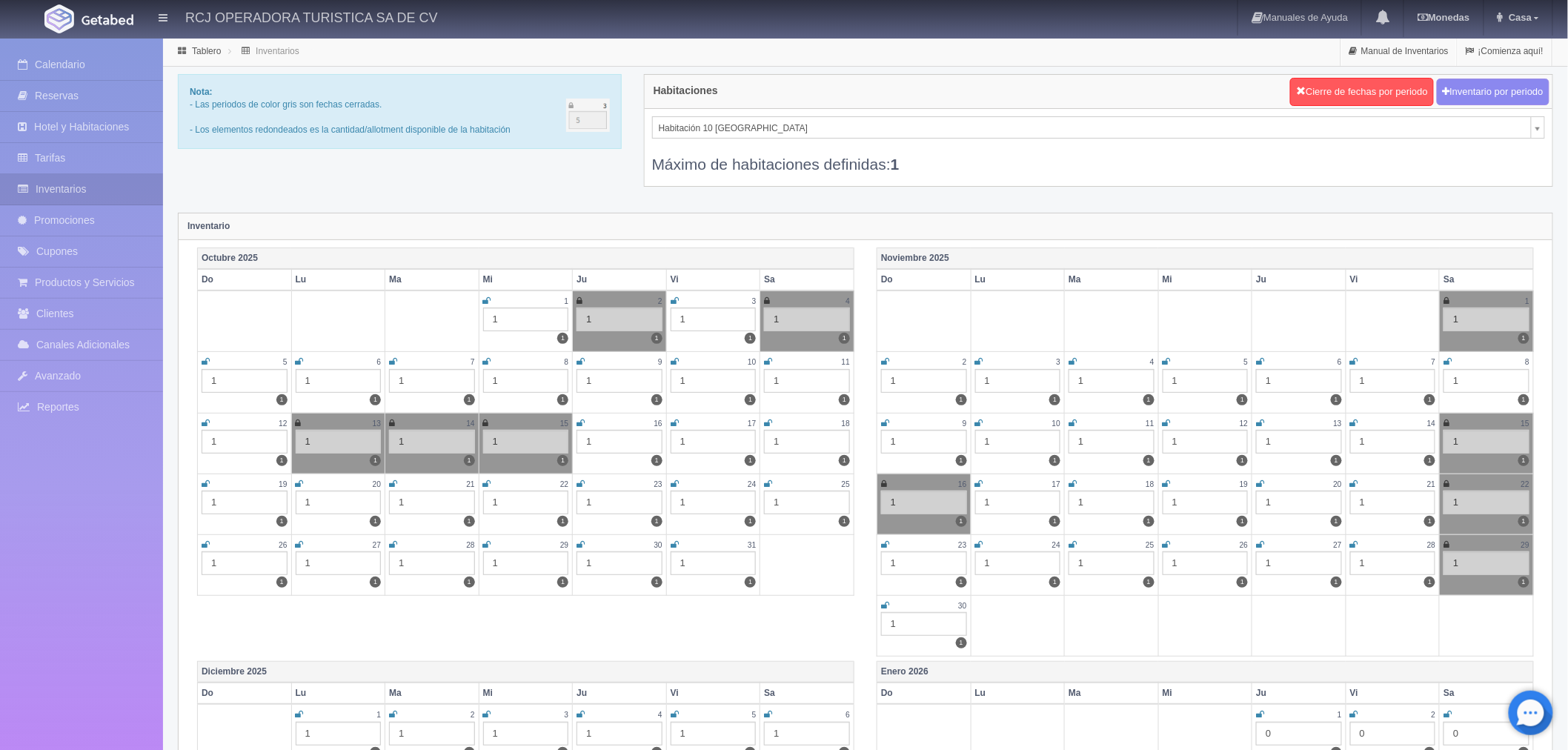
click at [481, 358] on td "8 1 1" at bounding box center [525, 382] width 94 height 61
click at [487, 361] on icon at bounding box center [487, 361] width 9 height 9
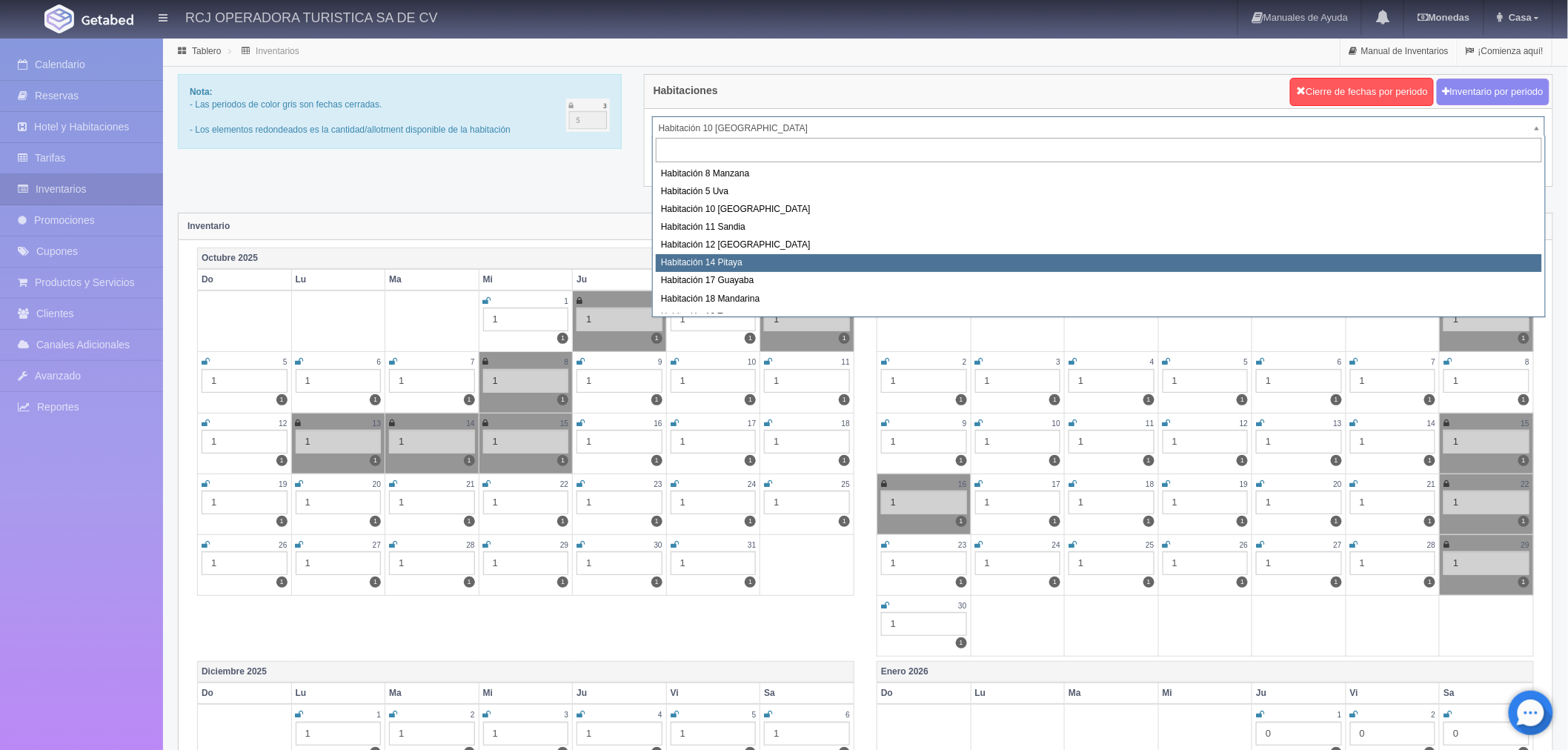
select select "1577"
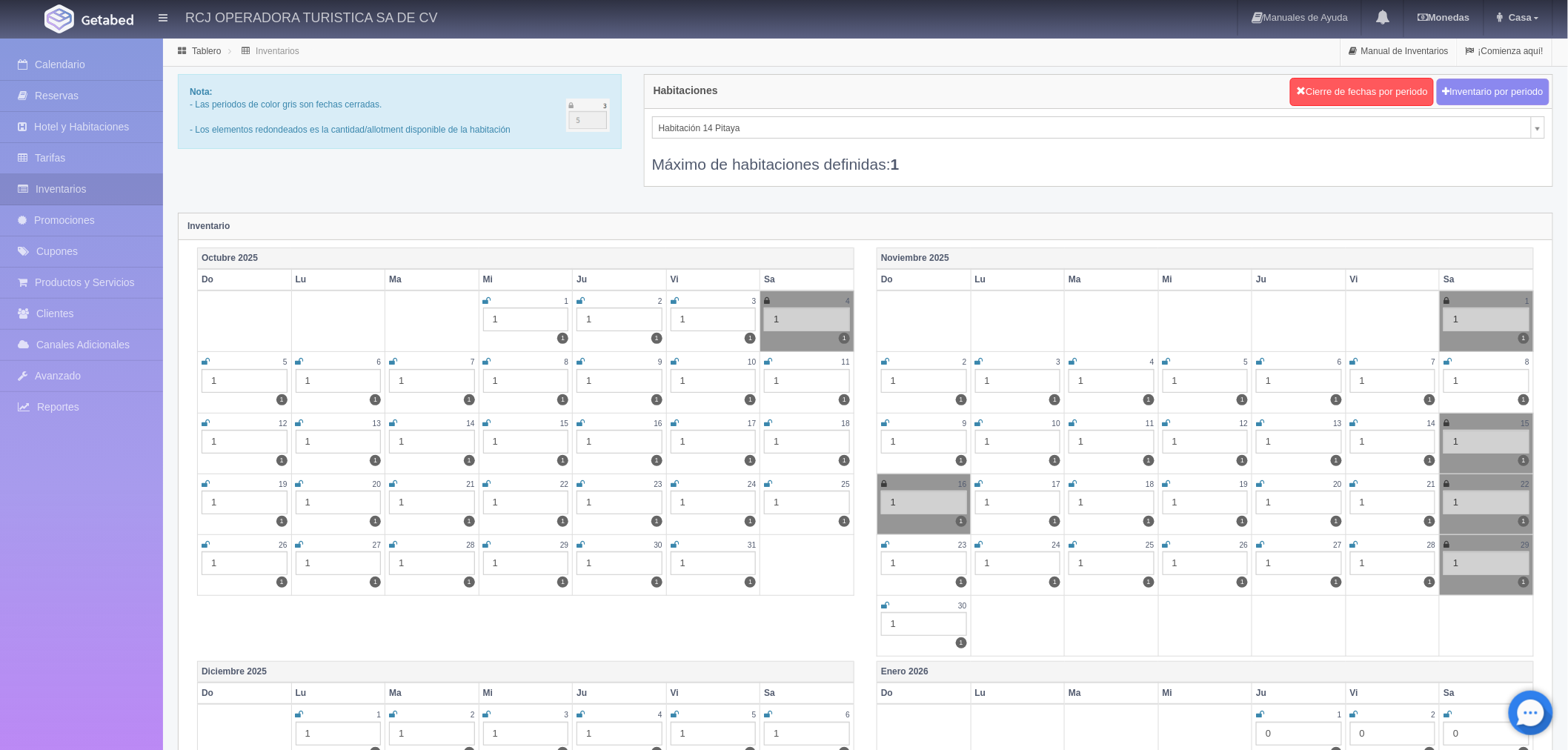
click at [486, 357] on icon at bounding box center [487, 361] width 9 height 9
